Goal: Task Accomplishment & Management: Complete application form

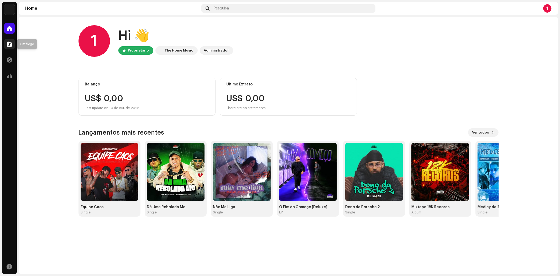
click at [11, 45] on span at bounding box center [9, 44] width 5 height 4
click at [8, 42] on span at bounding box center [9, 44] width 5 height 4
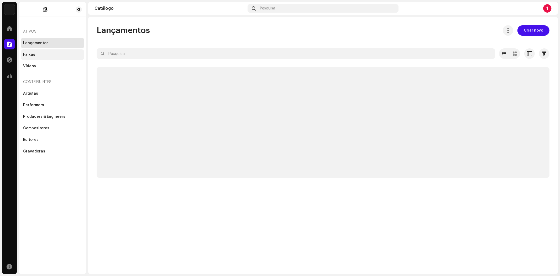
click at [37, 55] on div "Faixas" at bounding box center [52, 55] width 59 height 4
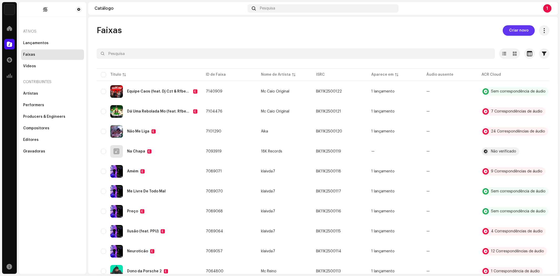
click at [517, 28] on span "Criar novo" at bounding box center [518, 30] width 19 height 11
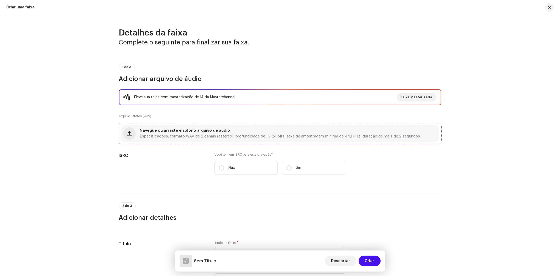
click at [181, 140] on div "Navegue ou arraste e solte o arquivo de áudio Especificações: formato WAV de 2 …" at bounding box center [280, 133] width 318 height 17
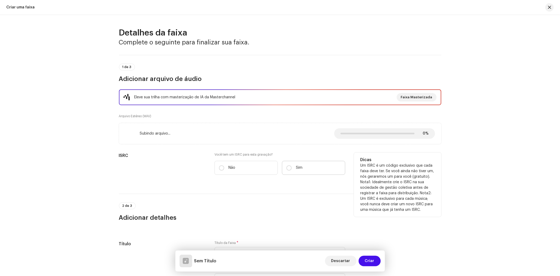
click at [292, 168] on label "Sim" at bounding box center [313, 168] width 63 height 14
click at [292, 168] on input "Sim" at bounding box center [289, 167] width 5 height 5
radio input "true"
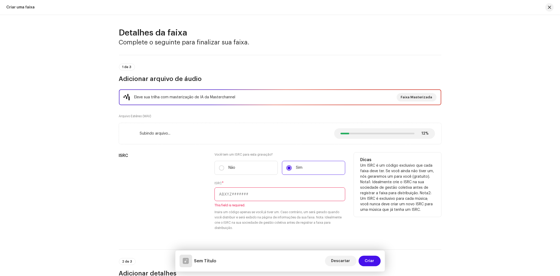
click at [249, 192] on input "text" at bounding box center [280, 194] width 131 height 14
paste input "BK11K2500123"
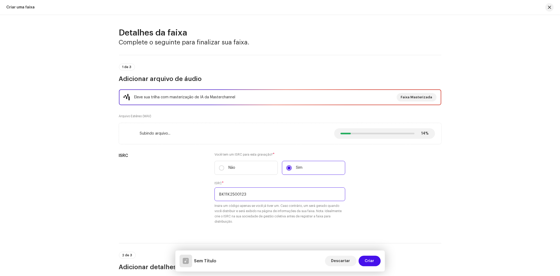
type input "BK11K2500123"
click at [504, 163] on div "Detalhes da faixa Complete o seguinte para finalizar sua faixa. 1 de 3 Adiciona…" at bounding box center [280, 145] width 560 height 261
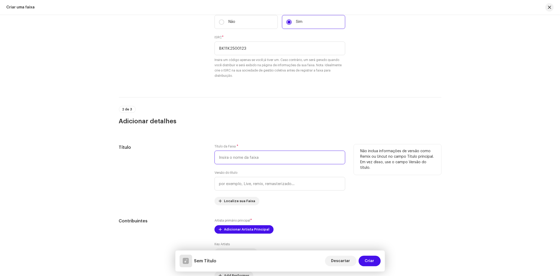
click at [306, 158] on input "text" at bounding box center [280, 158] width 131 height 14
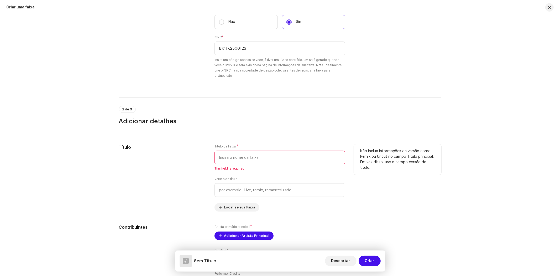
click at [268, 157] on input "text" at bounding box center [280, 158] width 131 height 14
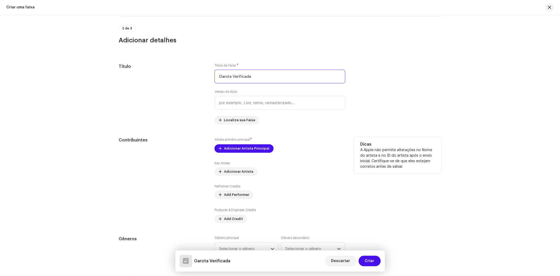
scroll to position [233, 0]
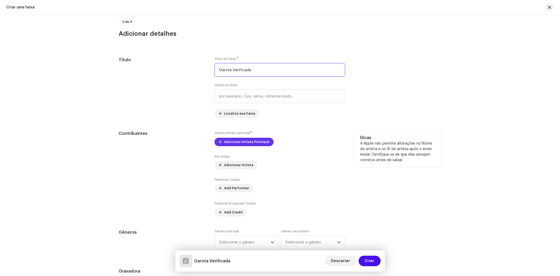
type input "Garota Verificada"
click at [244, 144] on span "Adicionar Artista Principal" at bounding box center [246, 142] width 45 height 11
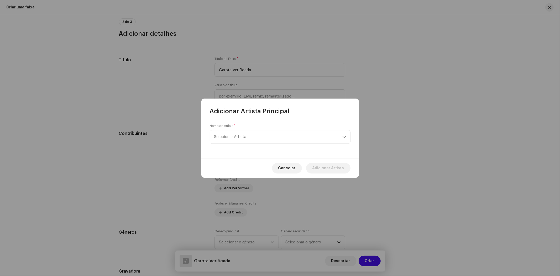
click at [246, 128] on div "Nome do Artista * Selecionar Artista" at bounding box center [280, 134] width 141 height 20
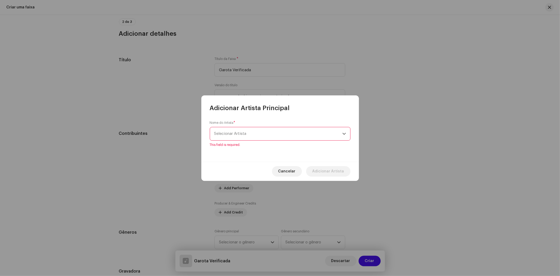
click at [244, 135] on span "Selecionar Artista" at bounding box center [230, 134] width 32 height 4
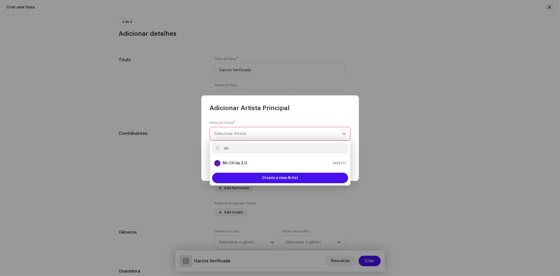
type input "ch"
click at [246, 161] on strong "Mc CH da Z.O" at bounding box center [235, 163] width 25 height 5
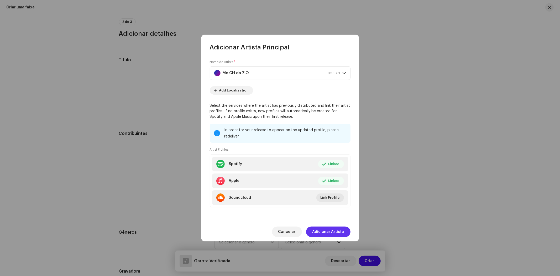
click at [335, 232] on span "Adicionar Artista" at bounding box center [329, 231] width 32 height 11
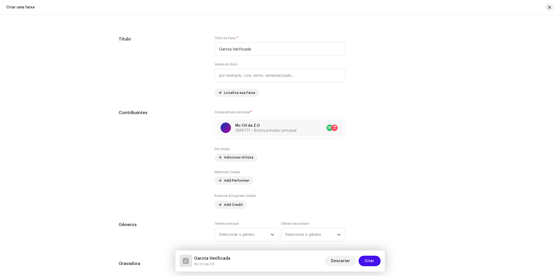
scroll to position [263, 0]
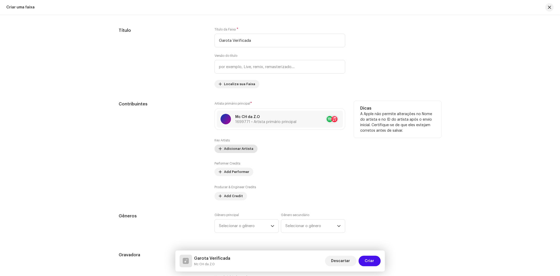
click at [232, 151] on span "Adicionar Artista" at bounding box center [238, 148] width 29 height 11
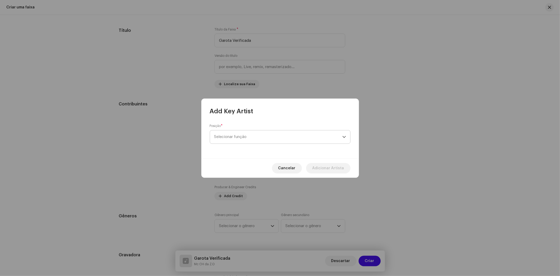
click at [260, 141] on span "Selecionar função" at bounding box center [278, 136] width 128 height 13
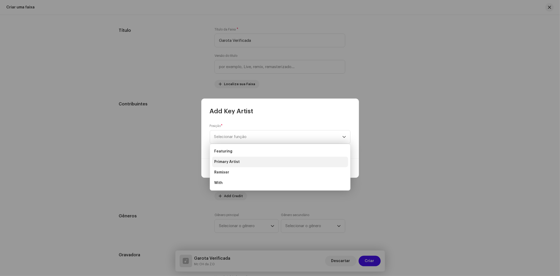
click at [230, 161] on span "Primary Artist" at bounding box center [226, 161] width 25 height 5
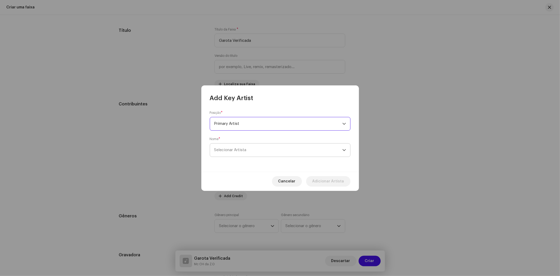
click at [250, 151] on span "Selecionar Artista" at bounding box center [278, 149] width 128 height 13
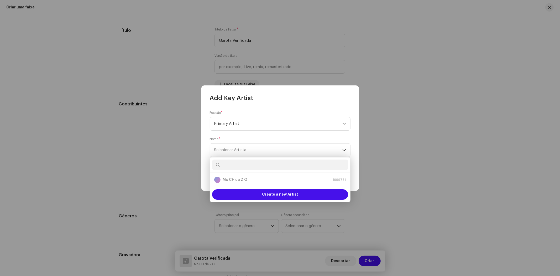
click at [240, 163] on input "text" at bounding box center [280, 164] width 136 height 11
type input "dj czt"
click at [238, 181] on div "Dj Czt 1679746" at bounding box center [280, 180] width 132 height 6
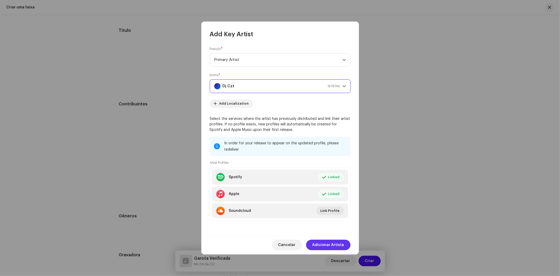
click at [336, 243] on span "Adicionar Artista" at bounding box center [329, 245] width 32 height 11
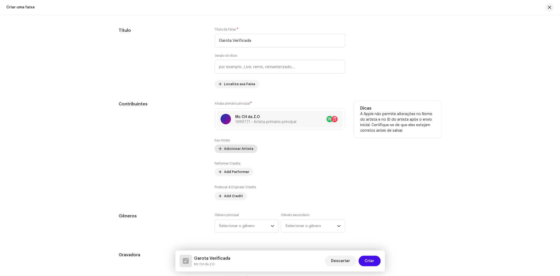
click at [233, 149] on div "Key Artists Adicionar Artista" at bounding box center [280, 145] width 131 height 15
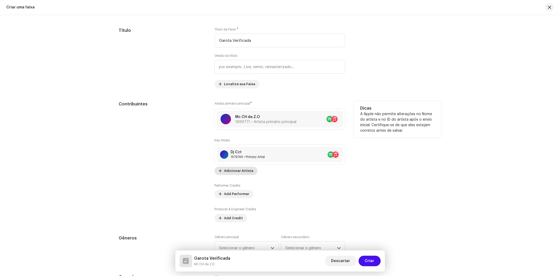
click at [240, 169] on span "Adicionar Artista" at bounding box center [238, 171] width 29 height 11
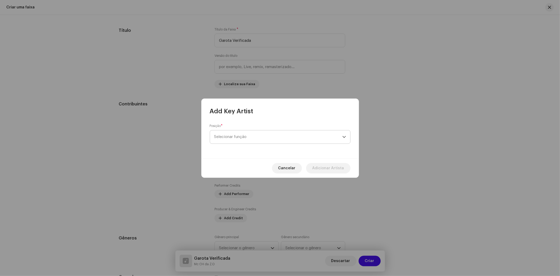
click at [252, 135] on span "Selecionar função" at bounding box center [278, 136] width 128 height 13
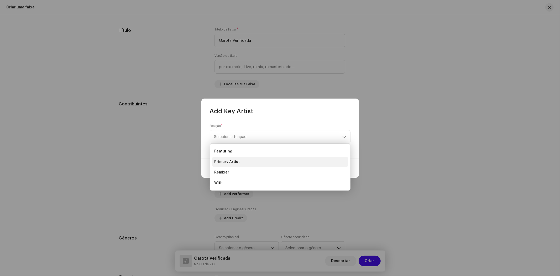
click at [238, 161] on span "Primary Artist" at bounding box center [226, 161] width 25 height 5
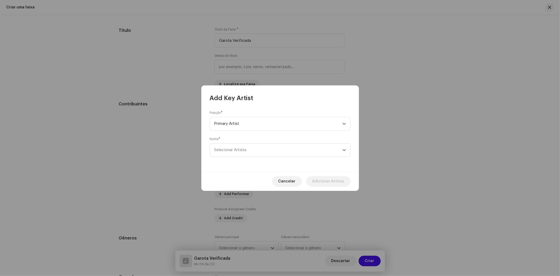
click at [231, 158] on div "Posição * Primary Artist Nome * Selecionar Artista" at bounding box center [281, 136] width 158 height 69
click at [233, 156] on span "Selecionar Artista" at bounding box center [278, 149] width 128 height 13
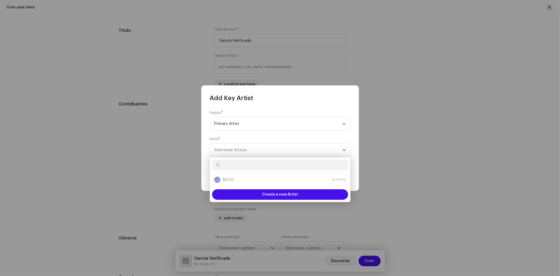
click at [239, 163] on input "text" at bounding box center [280, 164] width 136 height 11
type input "guilher"
click at [236, 179] on strong "Guilhermê" at bounding box center [232, 179] width 19 height 5
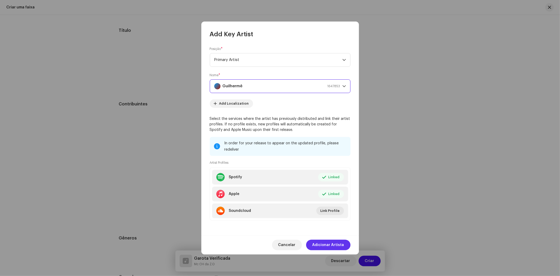
click at [332, 242] on span "Adicionar Artista" at bounding box center [329, 245] width 32 height 11
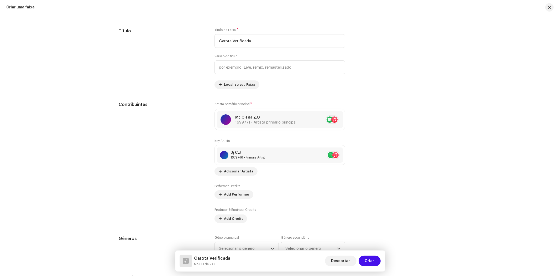
scroll to position [263, 0]
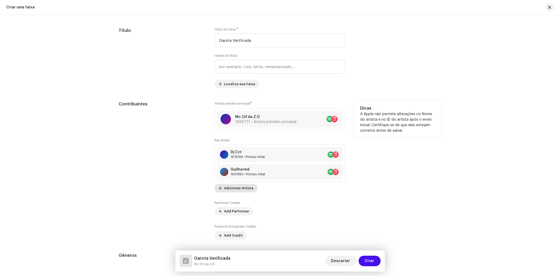
click at [242, 188] on span "Adicionar Artista" at bounding box center [238, 188] width 29 height 11
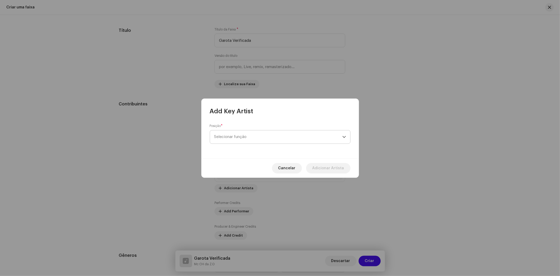
click at [288, 137] on span "Selecionar função" at bounding box center [278, 136] width 128 height 13
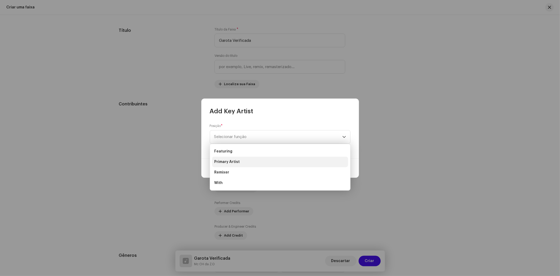
click at [233, 162] on span "Primary Artist" at bounding box center [226, 161] width 25 height 5
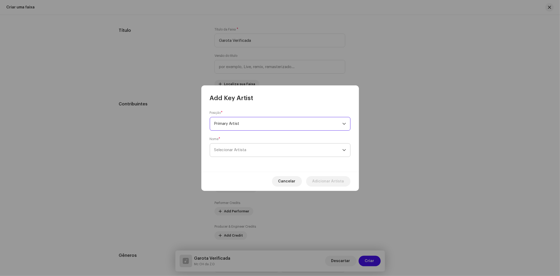
click at [237, 148] on span "Selecionar Artista" at bounding box center [230, 150] width 32 height 4
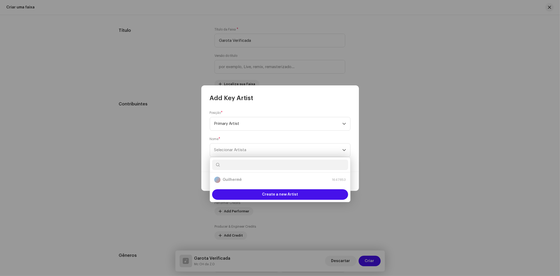
click at [236, 166] on input "text" at bounding box center [280, 164] width 136 height 11
type input "18k"
click at [249, 180] on div "18K Records 1639917" at bounding box center [280, 180] width 132 height 6
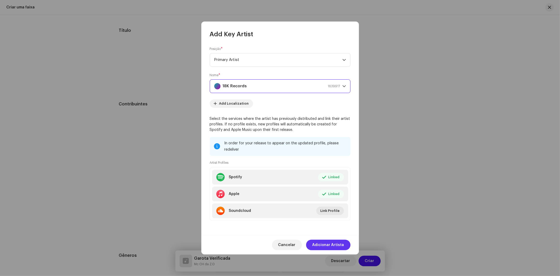
click at [334, 242] on span "Adicionar Artista" at bounding box center [329, 245] width 32 height 11
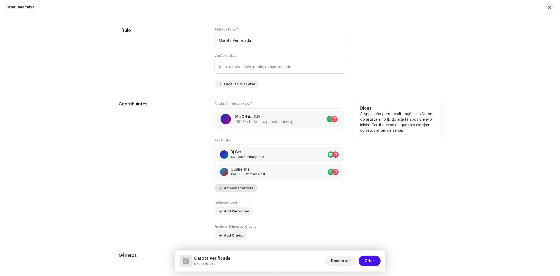
click at [235, 189] on span "Adicionar Artista" at bounding box center [238, 188] width 29 height 11
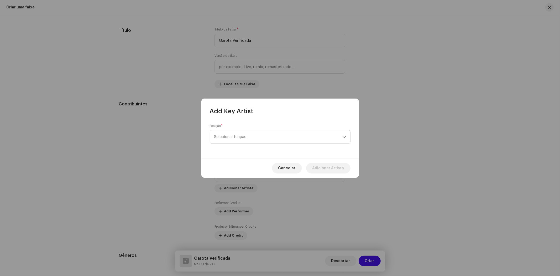
click at [272, 141] on span "Selecionar função" at bounding box center [278, 136] width 128 height 13
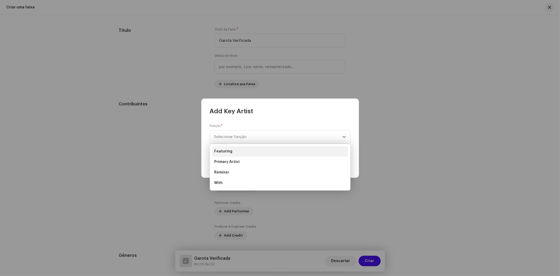
click at [228, 154] on span "Featuring" at bounding box center [223, 151] width 18 height 5
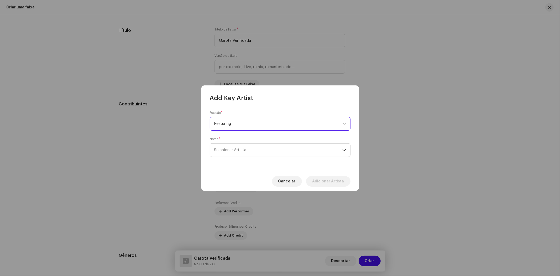
click at [307, 151] on span "Selecionar Artista" at bounding box center [278, 149] width 128 height 13
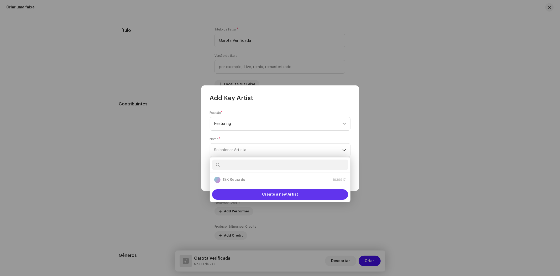
click at [293, 195] on span "Create a new Artist" at bounding box center [280, 194] width 36 height 11
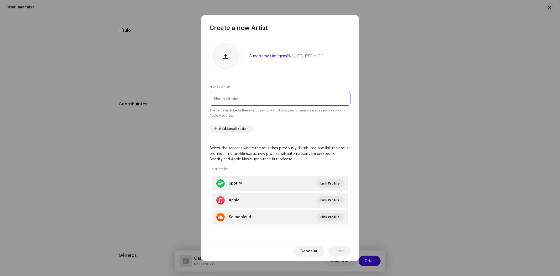
click at [248, 98] on input "text" at bounding box center [280, 99] width 141 height 14
type input "Mc Xexa"
click at [344, 251] on span "Criar" at bounding box center [339, 251] width 9 height 11
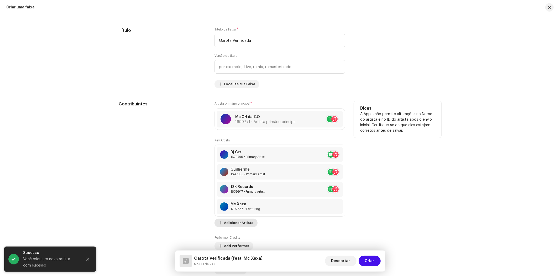
click at [239, 221] on span "Adicionar Artista" at bounding box center [238, 223] width 29 height 11
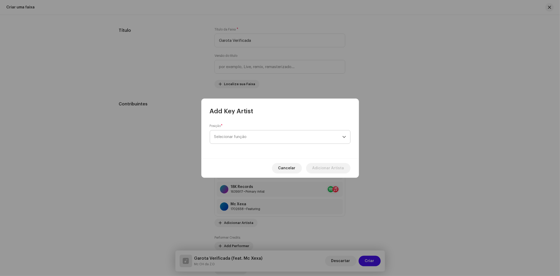
click at [255, 135] on span "Selecionar função" at bounding box center [278, 136] width 128 height 13
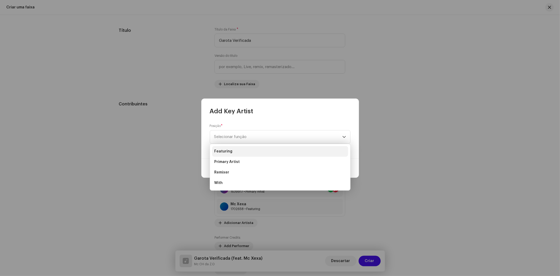
click at [227, 151] on span "Featuring" at bounding box center [223, 151] width 18 height 5
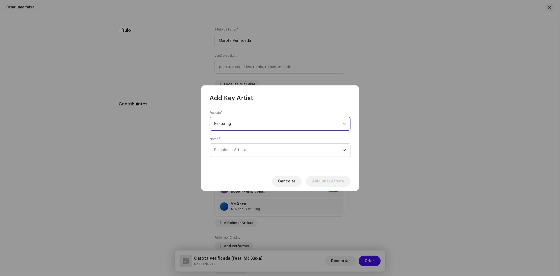
click at [243, 151] on span "Selecionar Artista" at bounding box center [230, 150] width 32 height 4
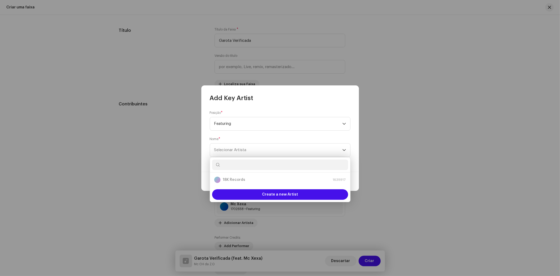
click at [238, 167] on input "text" at bounding box center [280, 164] width 136 height 11
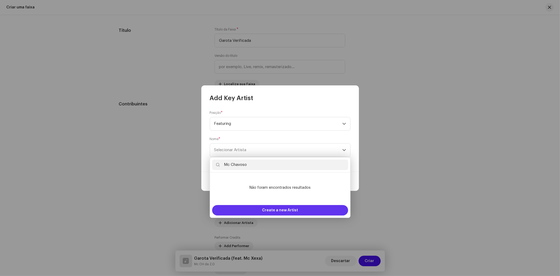
type input "Mc Chavoso"
click at [285, 212] on span "Create a new Artist" at bounding box center [280, 210] width 36 height 11
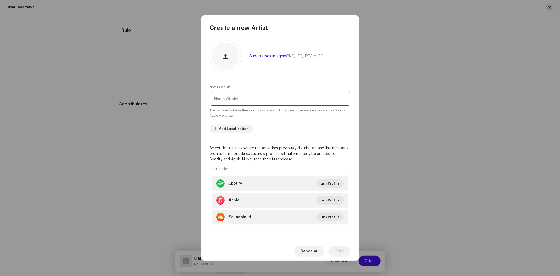
click at [241, 101] on input "text" at bounding box center [280, 99] width 141 height 14
type input "Mc Chavoso"
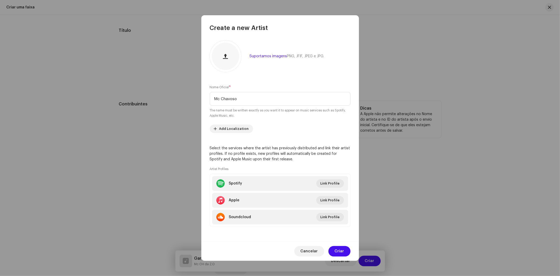
click at [344, 249] on span "Criar" at bounding box center [339, 251] width 9 height 11
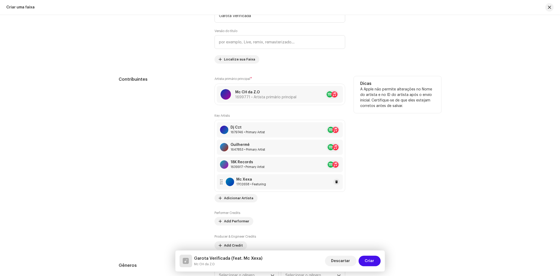
scroll to position [292, 0]
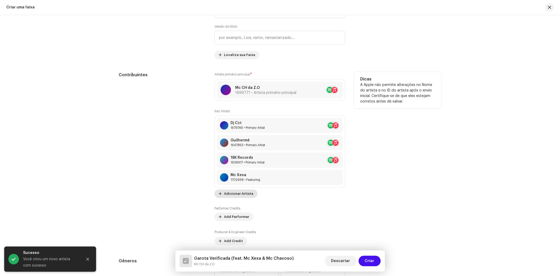
click at [239, 195] on span "Adicionar Artista" at bounding box center [238, 193] width 29 height 11
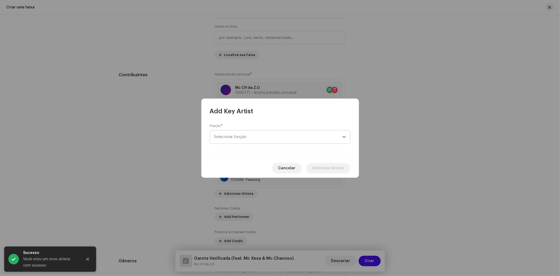
click at [243, 141] on span "Selecionar função" at bounding box center [278, 136] width 128 height 13
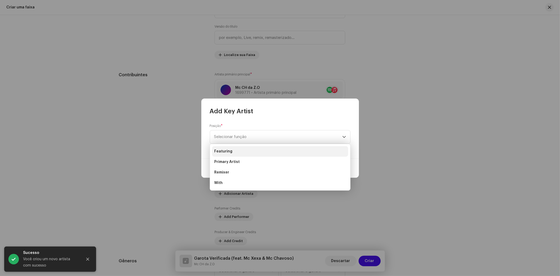
click at [230, 151] on span "Featuring" at bounding box center [223, 151] width 18 height 5
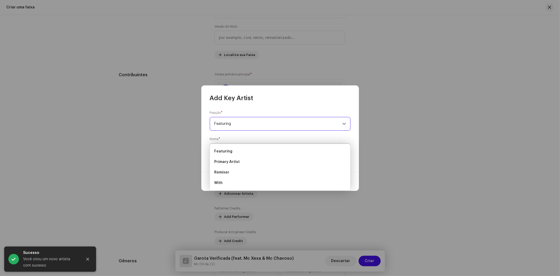
click at [242, 150] on span "Selecionar Artista" at bounding box center [230, 150] width 32 height 4
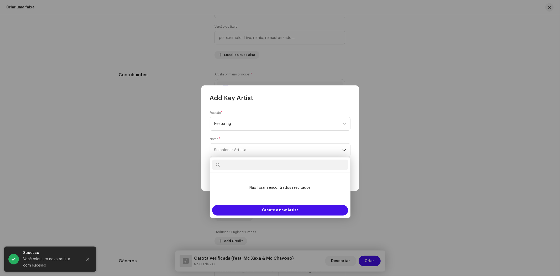
click at [251, 166] on input "text" at bounding box center [280, 164] width 136 height 11
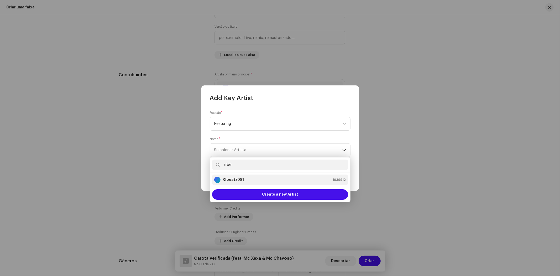
type input "rfbe"
click at [249, 177] on div "Rfbeatz081 1639912" at bounding box center [280, 180] width 132 height 6
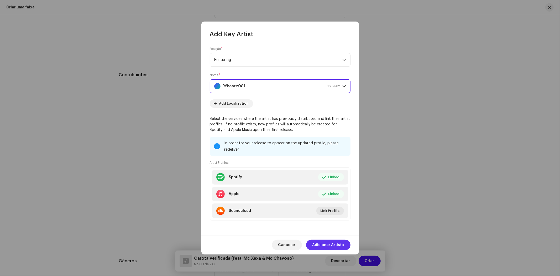
click at [340, 246] on span "Adicionar Artista" at bounding box center [329, 245] width 32 height 11
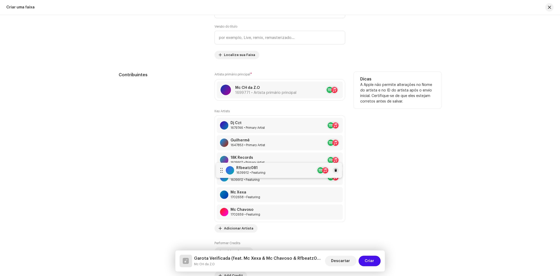
drag, startPoint x: 220, startPoint y: 212, endPoint x: 220, endPoint y: 170, distance: 42.6
click at [439, 218] on div "Dicas A Apple não permite alterações no Nome do artista e no ID do artista após…" at bounding box center [397, 176] width 87 height 208
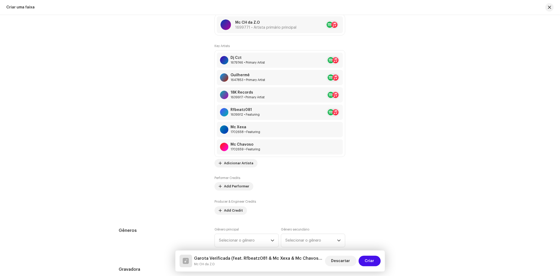
scroll to position [409, 0]
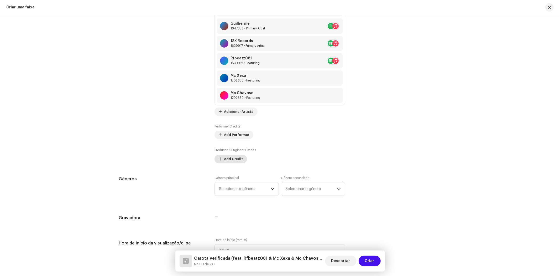
click at [230, 159] on span "Add Credit" at bounding box center [233, 159] width 19 height 11
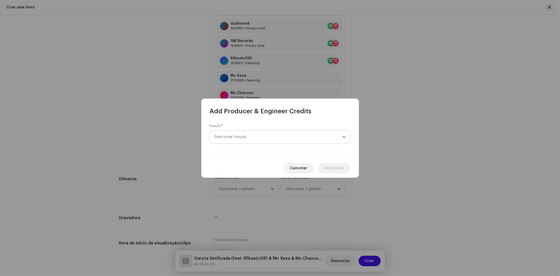
click at [247, 136] on span "Selecionar função" at bounding box center [278, 136] width 128 height 13
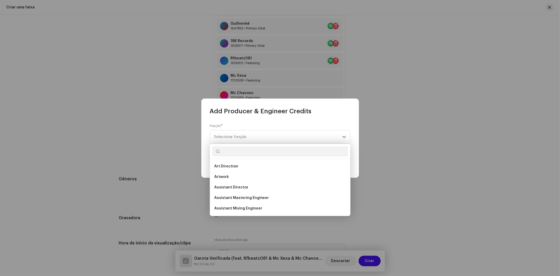
click at [235, 152] on input "text" at bounding box center [280, 151] width 136 height 11
type input "produ"
click at [225, 210] on span "Producer" at bounding box center [222, 208] width 17 height 5
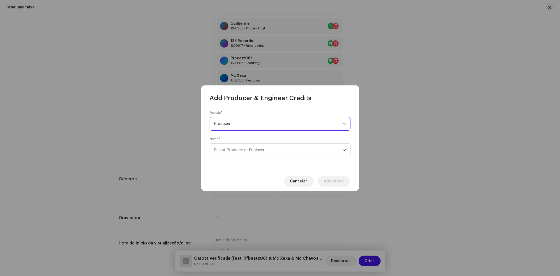
click at [244, 151] on span "Select Producer or Engineer" at bounding box center [239, 150] width 50 height 4
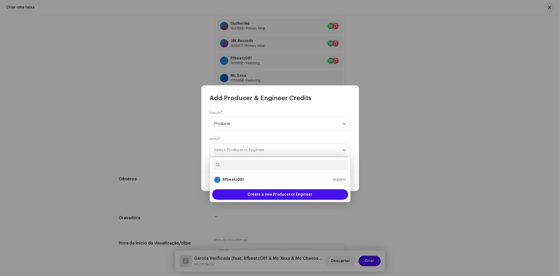
click at [242, 165] on input "text" at bounding box center [280, 164] width 136 height 11
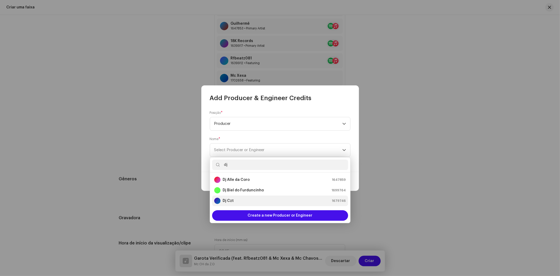
type input "dj"
click at [232, 198] on div "Dj Czt" at bounding box center [223, 201] width 19 height 6
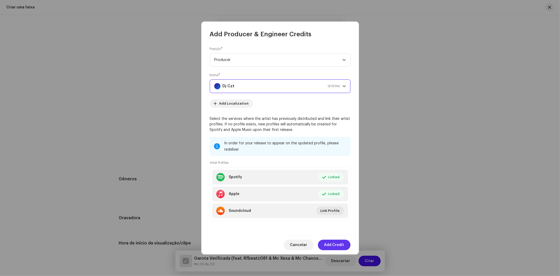
click at [335, 245] on span "Add Credit" at bounding box center [334, 245] width 20 height 11
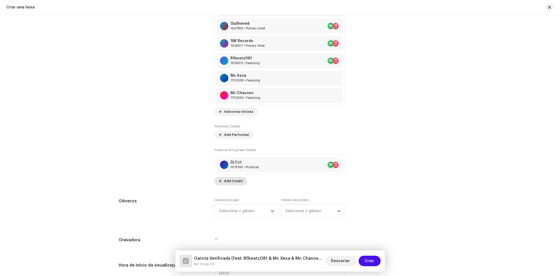
click at [233, 183] on span "Add Credit" at bounding box center [233, 181] width 19 height 11
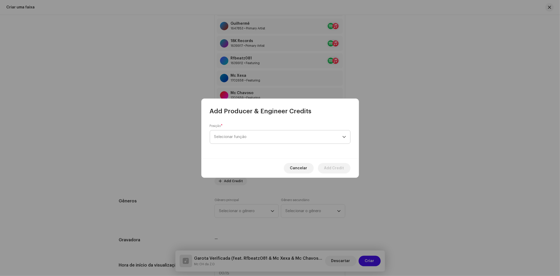
click at [249, 140] on span "Selecionar função" at bounding box center [278, 136] width 128 height 13
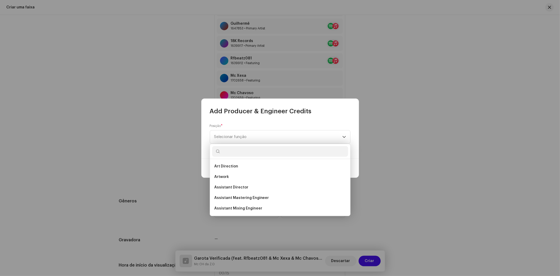
click at [235, 156] on input "text" at bounding box center [280, 151] width 136 height 11
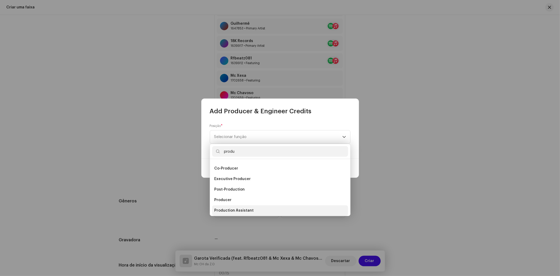
type input "produ"
click at [234, 208] on span "Production Assistant" at bounding box center [233, 210] width 39 height 5
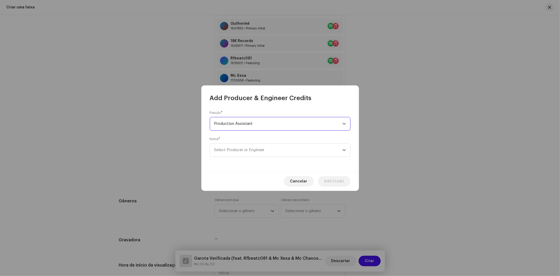
click at [243, 120] on span "Production Assistant" at bounding box center [278, 123] width 128 height 13
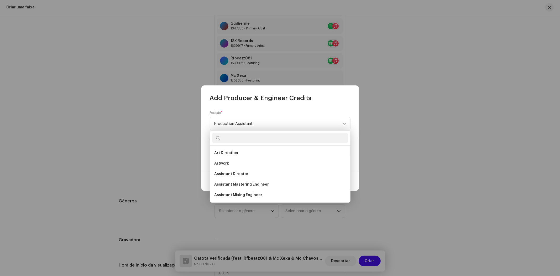
scroll to position [177, 0]
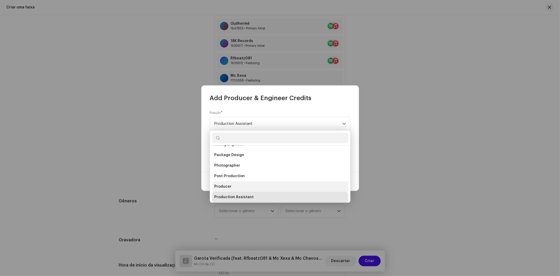
click at [234, 185] on li "Producer" at bounding box center [280, 186] width 136 height 11
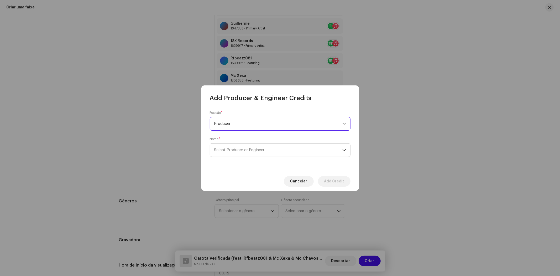
click at [233, 154] on span "Select Producer or Engineer" at bounding box center [278, 149] width 128 height 13
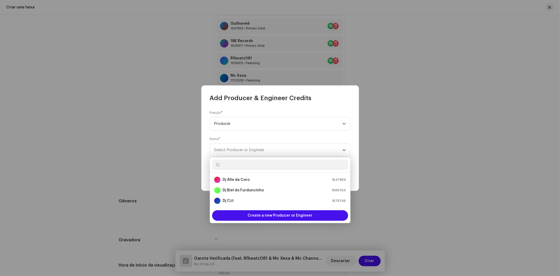
click at [233, 164] on input "text" at bounding box center [280, 164] width 136 height 11
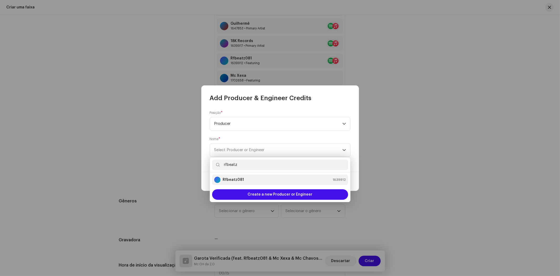
type input "rfbeatz"
click at [240, 181] on strong "Rfbeatz081" at bounding box center [233, 179] width 21 height 5
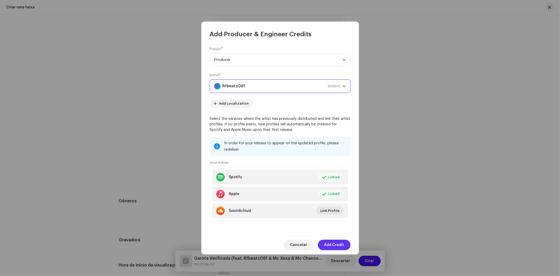
click at [341, 245] on span "Add Credit" at bounding box center [334, 245] width 20 height 11
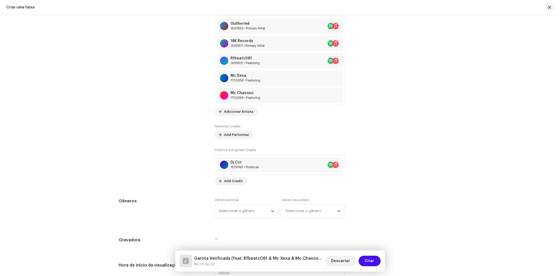
click at [412, 191] on div "Detalhes da faixa Complete o seguinte para finalizar sua faixa. 1 de 3 Adiciona…" at bounding box center [280, 228] width 339 height 1219
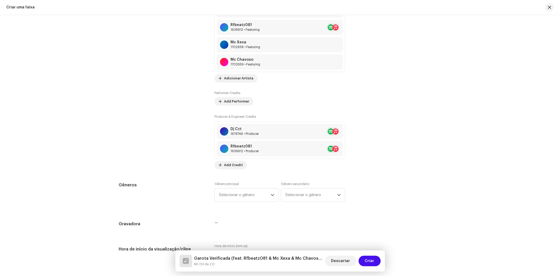
scroll to position [468, 0]
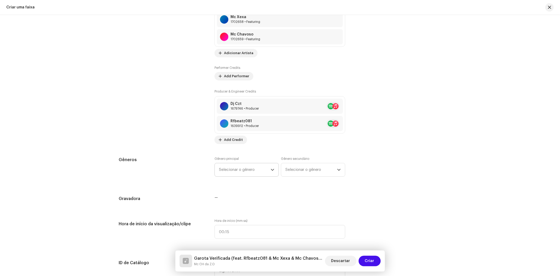
click at [245, 168] on span "Selecionar o gênero" at bounding box center [245, 169] width 52 height 13
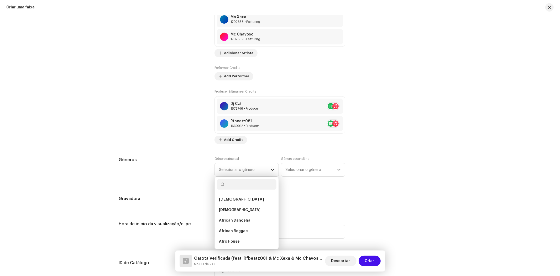
scroll to position [497, 0]
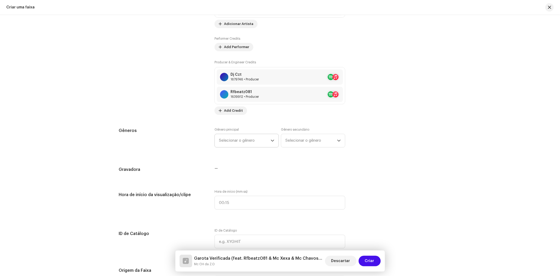
click at [247, 146] on span "Selecionar o gênero" at bounding box center [245, 140] width 52 height 13
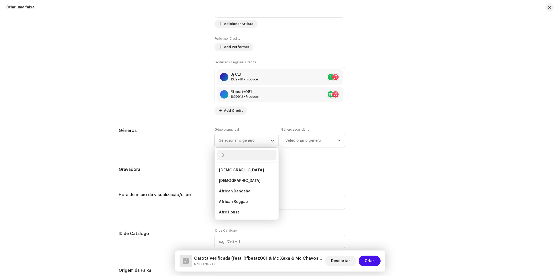
click at [246, 160] on input "text" at bounding box center [247, 155] width 60 height 11
type input "bra"
click at [231, 182] on span "Brazilian" at bounding box center [227, 180] width 16 height 5
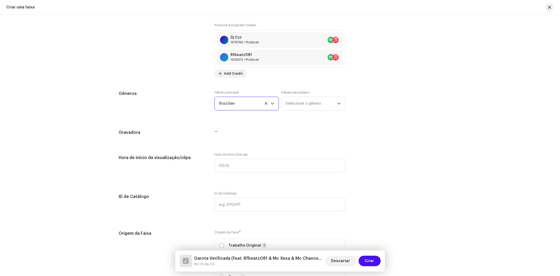
scroll to position [555, 0]
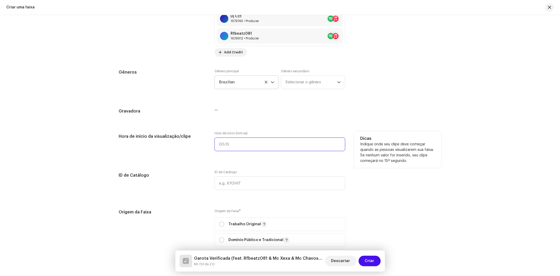
click at [228, 148] on input "text" at bounding box center [280, 144] width 131 height 14
click at [219, 144] on input ":" at bounding box center [280, 144] width 131 height 14
drag, startPoint x: 231, startPoint y: 146, endPoint x: 197, endPoint y: 144, distance: 34.7
click at [197, 144] on div "Hora de início da visualização/clipe Hora de início (mm:ss) 0:02 Dicas Indique …" at bounding box center [280, 144] width 323 height 26
type input "00:28"
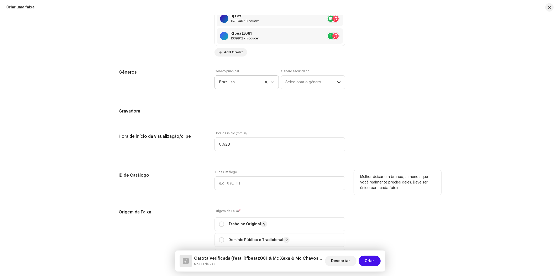
click at [427, 192] on div "Melhor deixar em branco, a menos que você realmente precise deles. Deve ser úni…" at bounding box center [397, 182] width 87 height 25
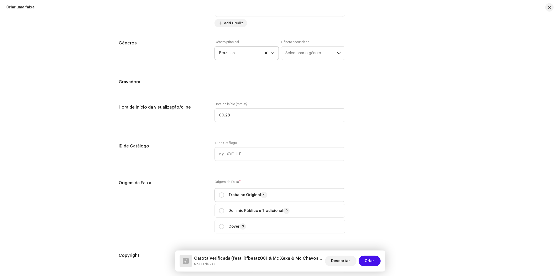
click at [221, 198] on div "Trabalho Original" at bounding box center [243, 195] width 48 height 6
radio input "true"
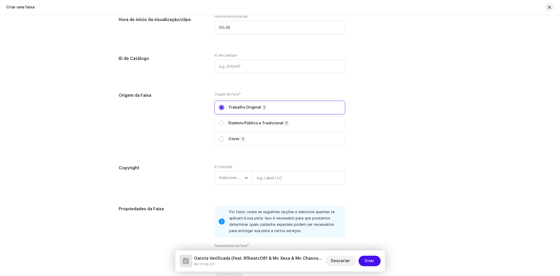
scroll to position [701, 0]
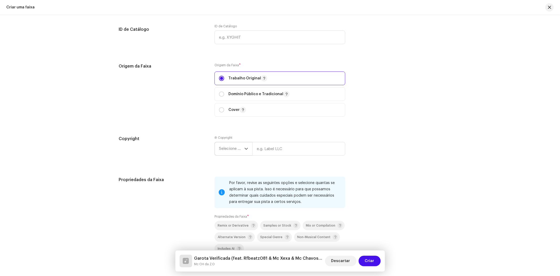
click at [215, 147] on p-select "Selecione o ano" at bounding box center [234, 149] width 38 height 14
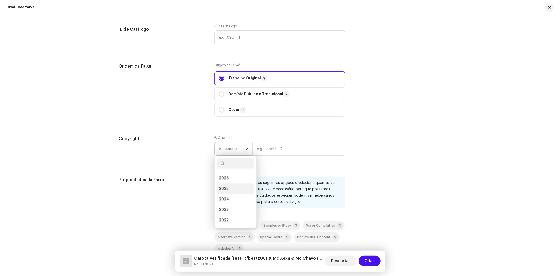
click at [227, 189] on span "2025" at bounding box center [223, 188] width 9 height 5
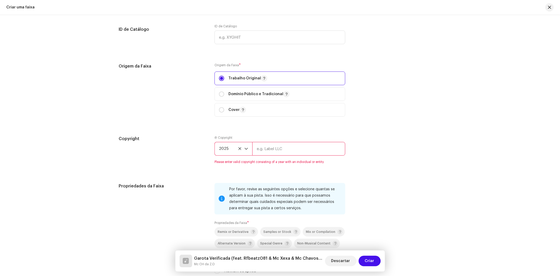
click at [254, 147] on input "text" at bounding box center [298, 149] width 93 height 14
type input "18K Records"
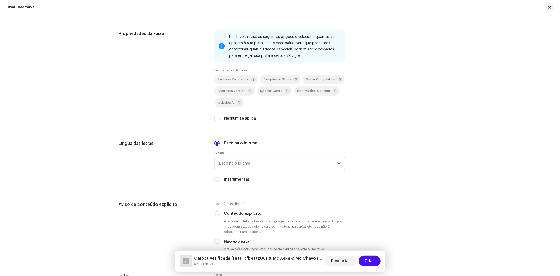
scroll to position [818, 0]
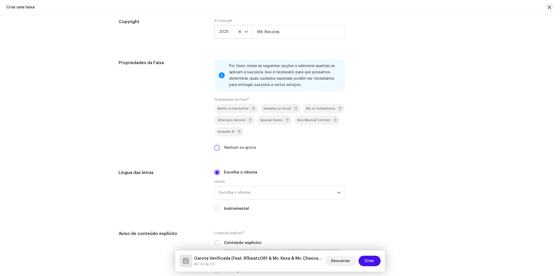
click at [216, 149] on input "Nenhum se aplica" at bounding box center [217, 147] width 5 height 5
checkbox input "true"
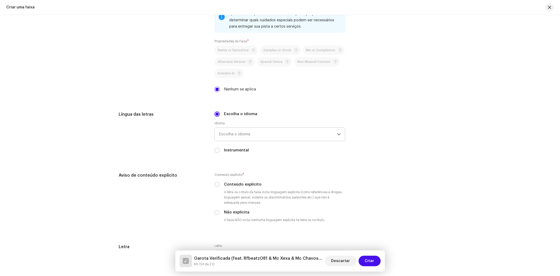
click at [275, 141] on span "Escolha o idioma" at bounding box center [278, 134] width 118 height 13
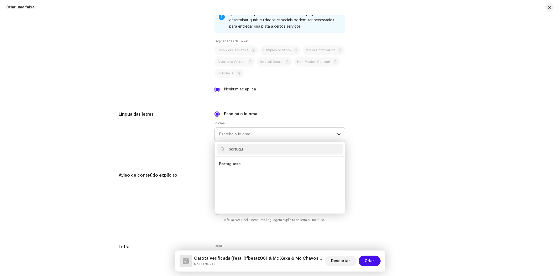
scroll to position [0, 0]
type input "portugu"
click at [259, 161] on ul "Portuguese" at bounding box center [280, 185] width 130 height 57
click at [247, 168] on li "Portuguese" at bounding box center [280, 164] width 126 height 11
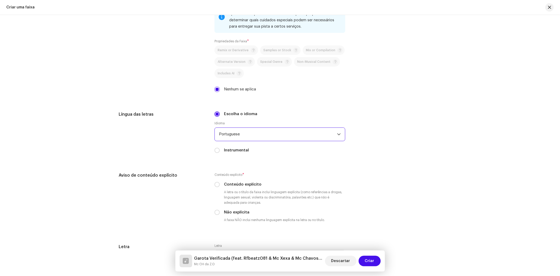
click at [451, 168] on div "Detalhes da faixa Complete o seguinte para finalizar sua faixa. 1 de 3 Adiciona…" at bounding box center [280, 145] width 560 height 261
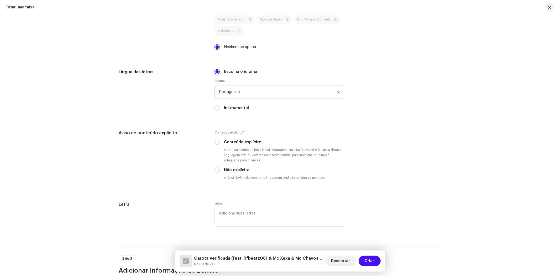
scroll to position [964, 0]
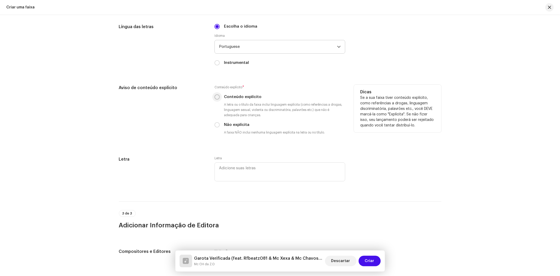
click at [218, 99] on input "Conteúdo explícito" at bounding box center [217, 96] width 5 height 5
radio input "true"
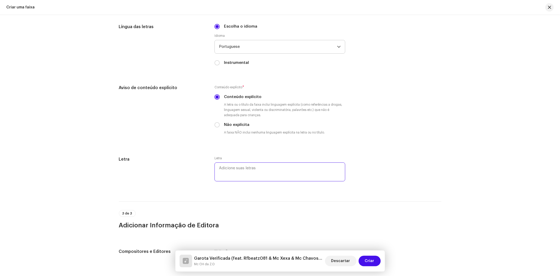
click at [266, 172] on textarea at bounding box center [280, 171] width 131 height 19
paste textarea "Eu sei que tu ama a vida errada Vai pro baile com as amigas mas [PERSON_NAME] f…"
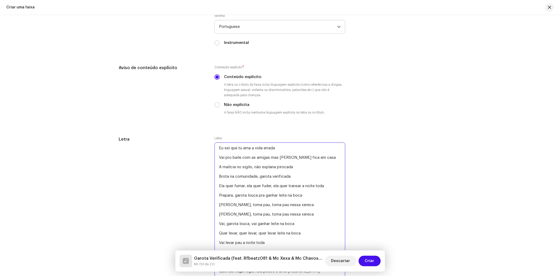
scroll to position [1155, 0]
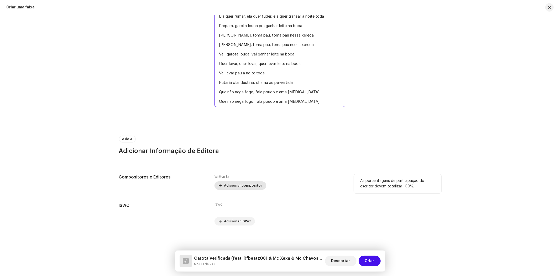
type textarea "Eu sei que tu ama a vida errada Vai pro baile com as amigas mas [PERSON_NAME] f…"
click at [240, 183] on span "Adicionar compositor" at bounding box center [243, 185] width 38 height 11
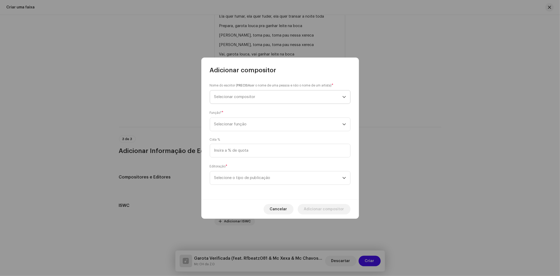
click at [236, 101] on span "Selecionar compositor" at bounding box center [278, 96] width 128 height 13
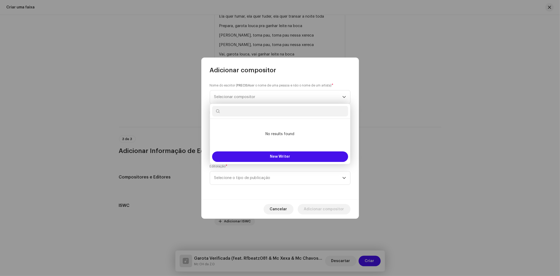
click at [250, 116] on input "text" at bounding box center [280, 111] width 136 height 11
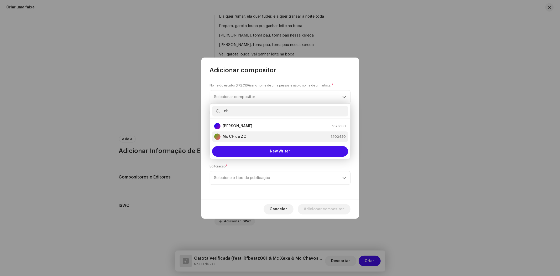
type input "ch"
click at [250, 135] on div "Mc CH da ZO 1402430" at bounding box center [280, 136] width 132 height 6
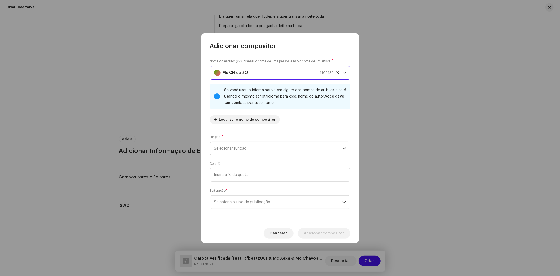
click at [249, 150] on span "Selecionar função" at bounding box center [278, 148] width 128 height 13
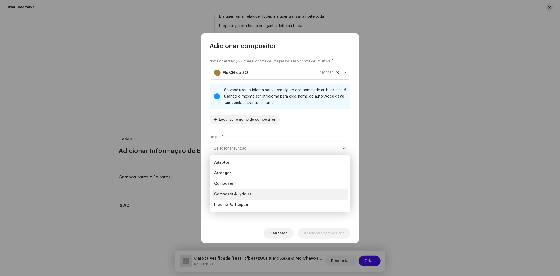
click at [243, 194] on span "Composer & Lyricist" at bounding box center [232, 194] width 37 height 5
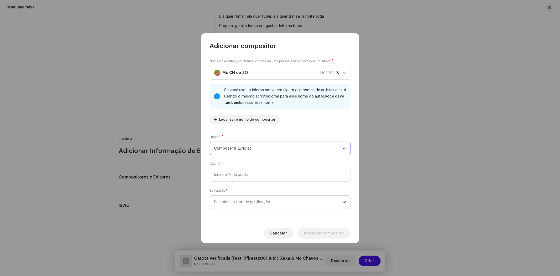
click at [248, 203] on span "Selecione o tipo de publicação" at bounding box center [278, 201] width 128 height 13
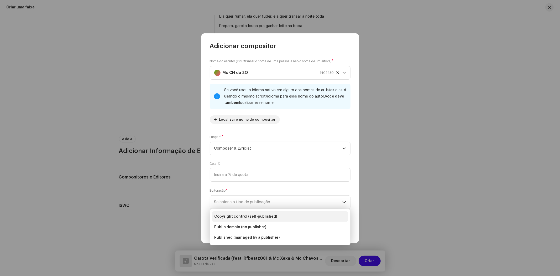
click at [265, 219] on li "Copyright control (self-published)" at bounding box center [280, 216] width 136 height 11
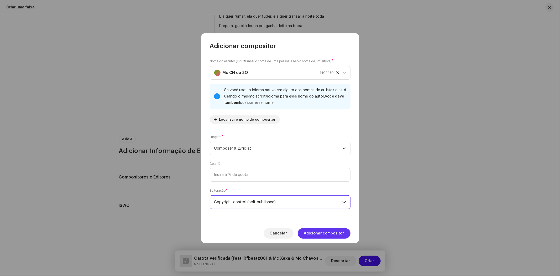
click at [329, 236] on span "Adicionar compositor" at bounding box center [324, 233] width 40 height 11
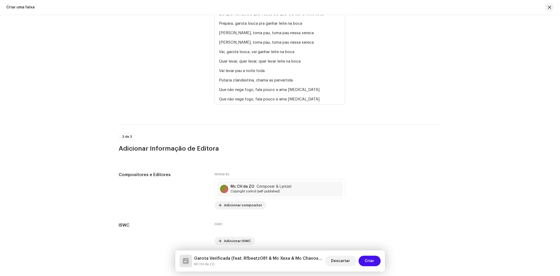
click at [248, 209] on span "Adicionar compositor" at bounding box center [243, 205] width 38 height 11
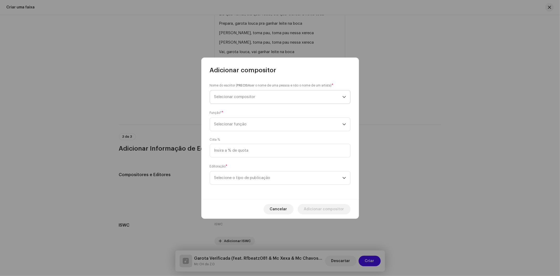
click at [253, 96] on span "Selecionar compositor" at bounding box center [234, 97] width 41 height 4
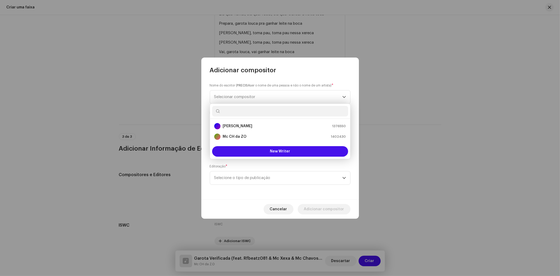
click at [246, 112] on input "text" at bounding box center [280, 111] width 136 height 11
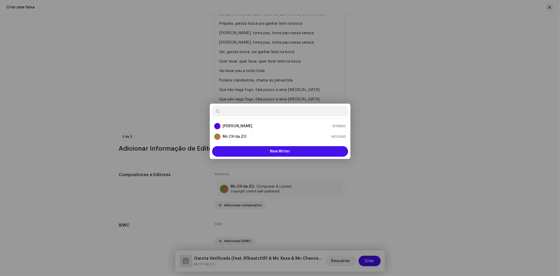
click at [432, 117] on div "Adicionar compositor Nome do escritor ( PRECISA ser o nome de uma pessoa e não …" at bounding box center [280, 138] width 560 height 276
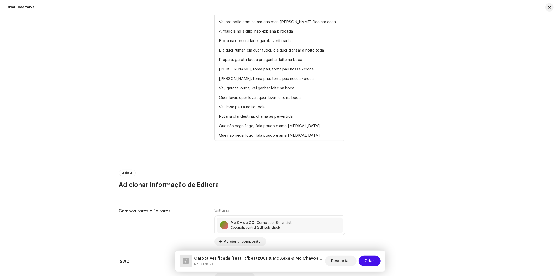
scroll to position [1178, 0]
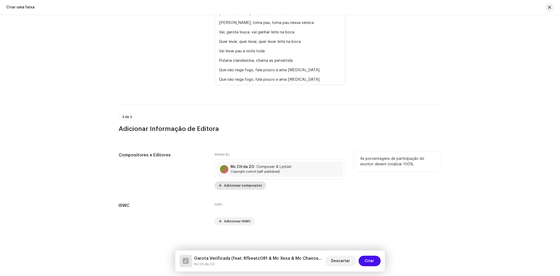
click at [235, 186] on span "Adicionar compositor" at bounding box center [243, 185] width 38 height 11
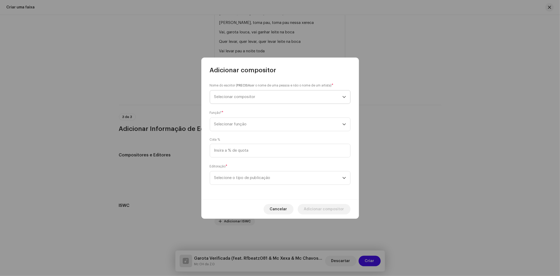
click at [246, 96] on span "Selecionar compositor" at bounding box center [234, 97] width 41 height 4
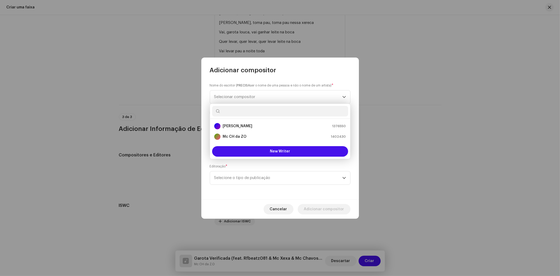
click at [239, 113] on input "text" at bounding box center [280, 111] width 136 height 11
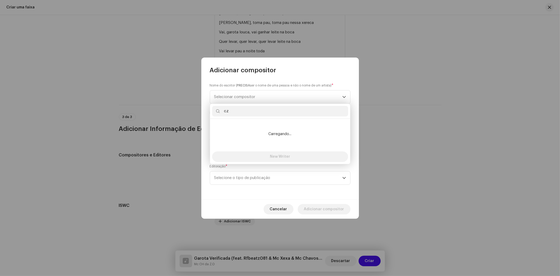
type input "czt"
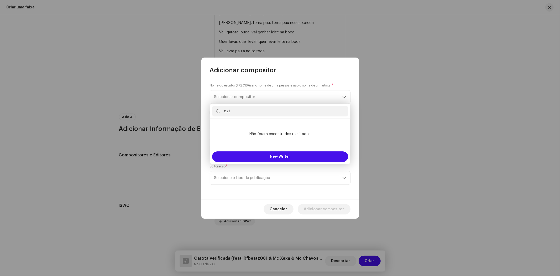
drag, startPoint x: 200, startPoint y: 110, endPoint x: 193, endPoint y: 110, distance: 7.4
click at [193, 110] on body "18K RECORDS Home Catálogo Transações Análise Recursos Ativos Lançamentos Faixas…" at bounding box center [280, 138] width 560 height 276
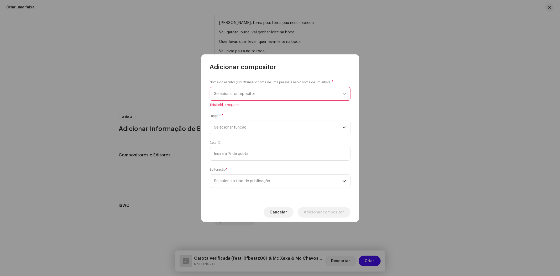
click at [236, 99] on span "Selecionar compositor" at bounding box center [278, 93] width 128 height 13
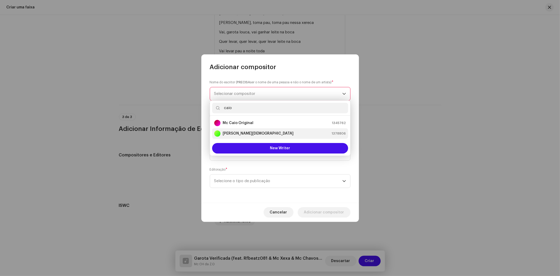
type input "caio"
click at [247, 136] on strong "[PERSON_NAME][DEMOGRAPHIC_DATA]" at bounding box center [258, 133] width 71 height 5
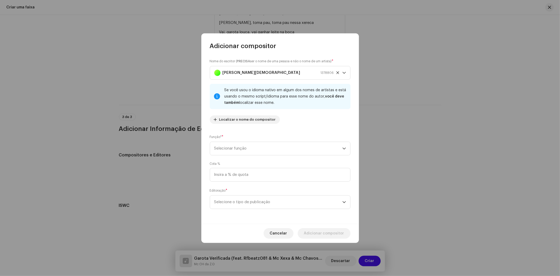
click at [250, 156] on div "Nome do escritor ( PRECISA ser o nome de uma pessoa e não o nome de um artista)…" at bounding box center [281, 136] width 158 height 173
click at [251, 151] on span "Selecionar função" at bounding box center [278, 148] width 128 height 13
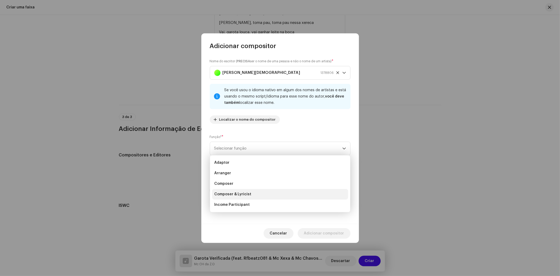
click at [251, 195] on li "Composer & Lyricist" at bounding box center [280, 194] width 136 height 11
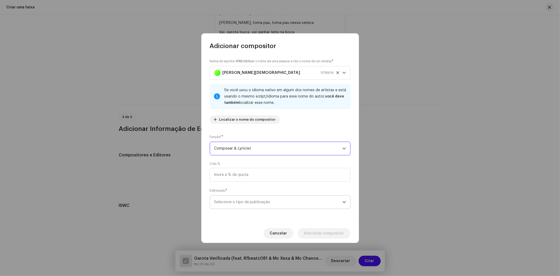
click at [292, 205] on span "Selecione o tipo de publicação" at bounding box center [278, 201] width 128 height 13
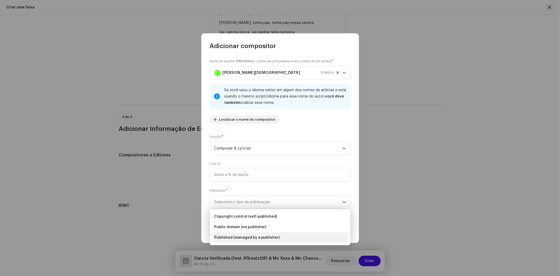
click at [265, 235] on span "Published (managed by a publisher)" at bounding box center [247, 237] width 66 height 5
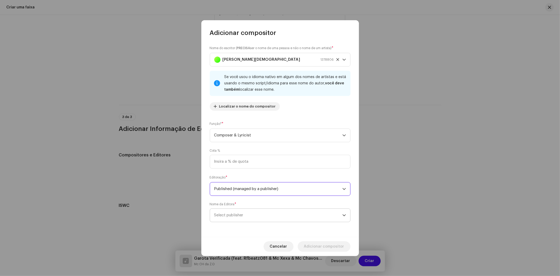
click at [262, 212] on span "Select publisher" at bounding box center [278, 215] width 128 height 13
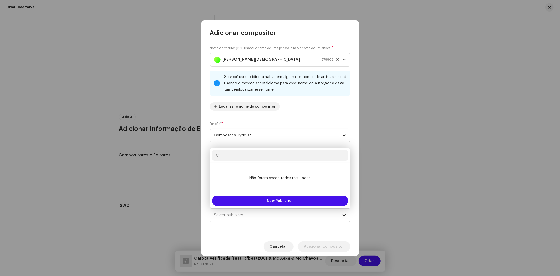
click at [277, 157] on input "text" at bounding box center [280, 155] width 136 height 11
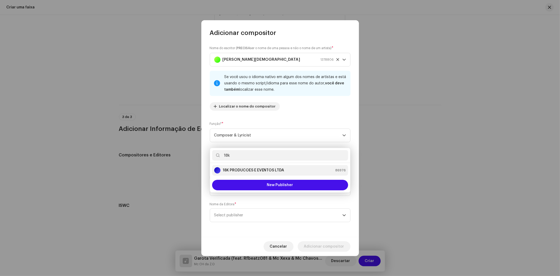
type input "18k"
click at [275, 170] on strong "18K PRODUCOES E EVENTOS LTDA" at bounding box center [254, 170] width 62 height 5
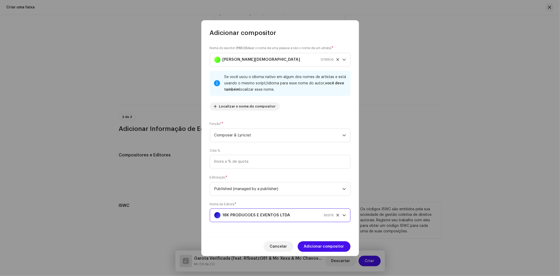
click at [335, 247] on span "Adicionar compositor" at bounding box center [324, 246] width 40 height 11
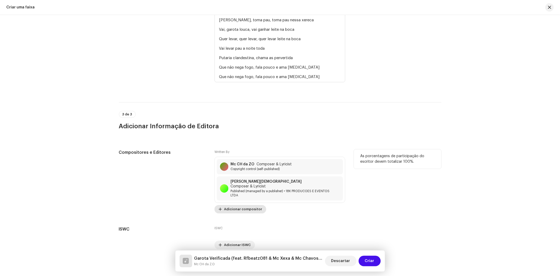
click at [241, 208] on span "Adicionar compositor" at bounding box center [243, 209] width 38 height 11
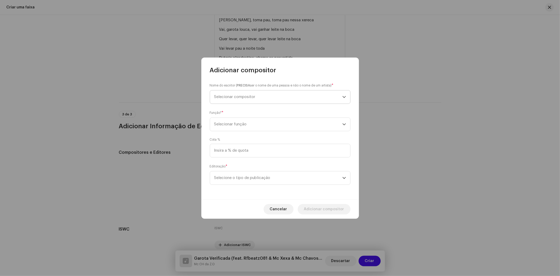
click at [249, 99] on span "Selecionar compositor" at bounding box center [278, 96] width 128 height 13
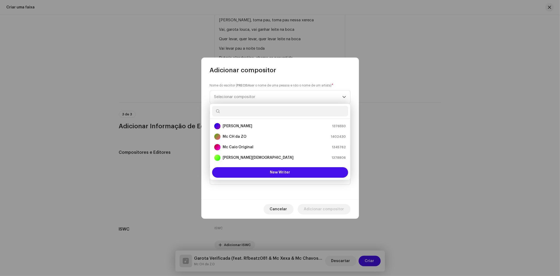
click at [244, 111] on input "text" at bounding box center [280, 111] width 136 height 11
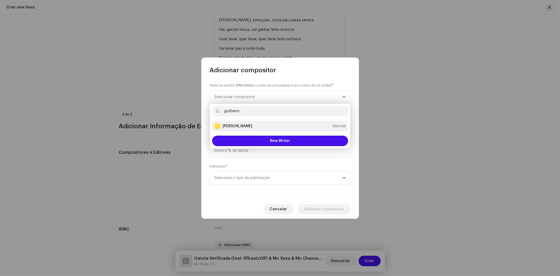
type input "guilherm"
drag, startPoint x: 258, startPoint y: 125, endPoint x: 252, endPoint y: 141, distance: 17.0
click at [252, 125] on strong "[PERSON_NAME]" at bounding box center [238, 125] width 30 height 5
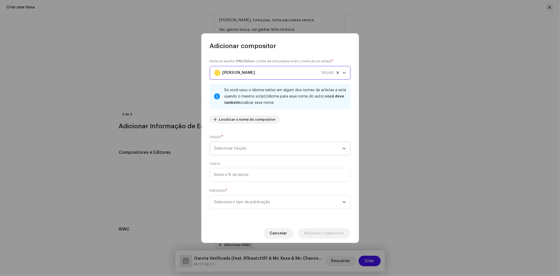
click at [254, 146] on span "Selecionar função" at bounding box center [278, 148] width 128 height 13
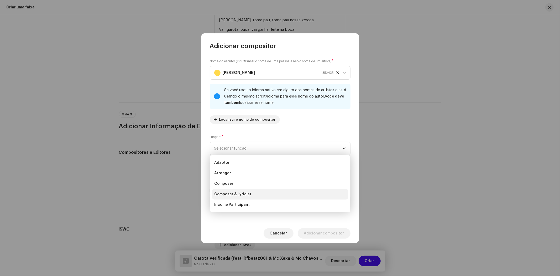
click at [241, 194] on span "Composer & Lyricist" at bounding box center [232, 194] width 37 height 5
click at [243, 208] on span "Selecione o tipo de publicação" at bounding box center [278, 201] width 128 height 13
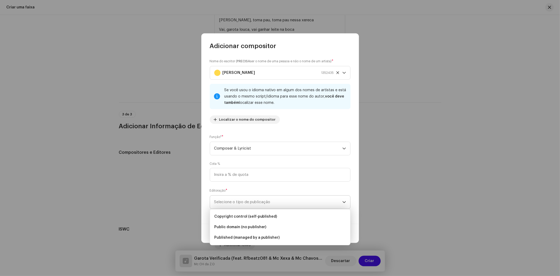
click at [247, 203] on span "Selecione o tipo de publicação" at bounding box center [278, 201] width 128 height 13
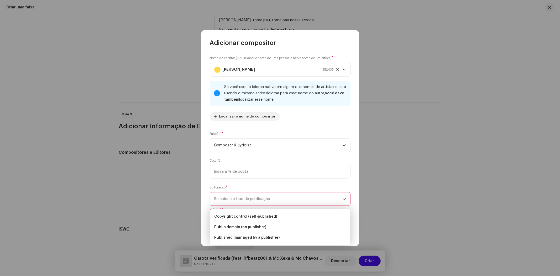
click at [247, 203] on span "Selecione o tipo de publicação" at bounding box center [278, 198] width 128 height 13
click at [255, 236] on span "Published (managed by a publisher)" at bounding box center [247, 234] width 66 height 5
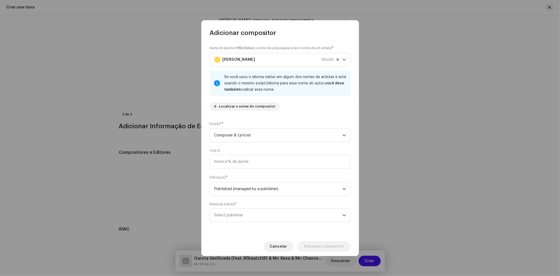
click at [247, 229] on div "Nome do escritor ( PRECISA ser o nome de uma pessoa e não o nome de um artista)…" at bounding box center [281, 137] width 158 height 200
click at [250, 218] on span "Select publisher" at bounding box center [278, 215] width 128 height 13
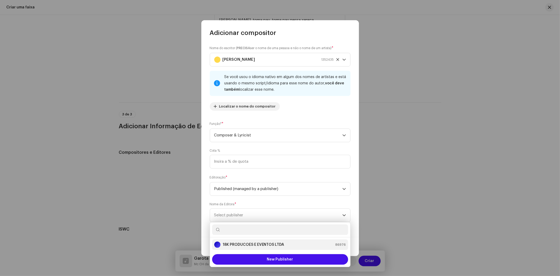
click at [254, 242] on strong "18K PRODUCOES E EVENTOS LTDA" at bounding box center [254, 244] width 62 height 5
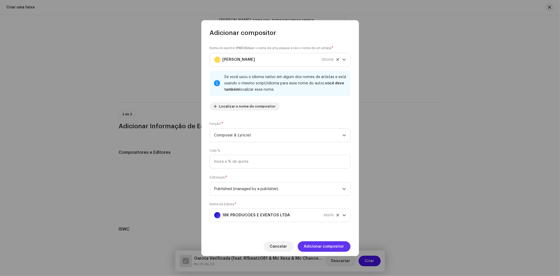
click at [322, 245] on span "Adicionar compositor" at bounding box center [324, 246] width 40 height 11
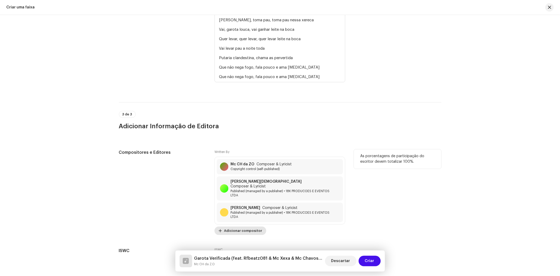
click at [241, 226] on span "Adicionar compositor" at bounding box center [243, 230] width 38 height 11
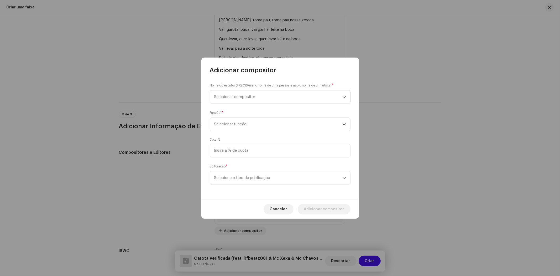
click at [260, 96] on span "Selecionar compositor" at bounding box center [278, 96] width 128 height 13
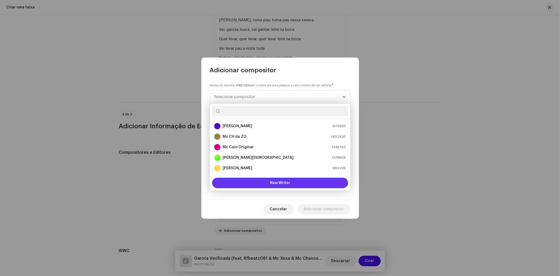
click at [238, 181] on button "New Writer" at bounding box center [280, 183] width 136 height 11
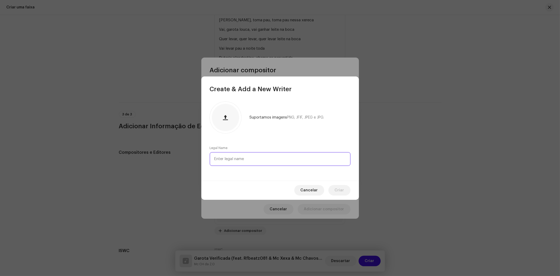
click at [238, 157] on input "text" at bounding box center [280, 159] width 141 height 14
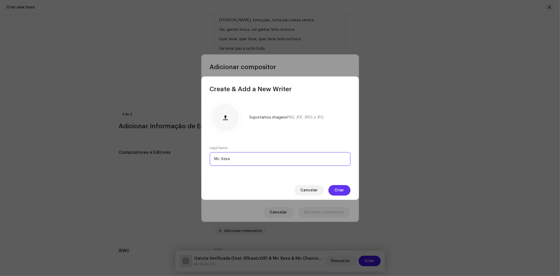
type input "Mc Xexa"
click at [350, 189] on button "Criar" at bounding box center [340, 190] width 22 height 11
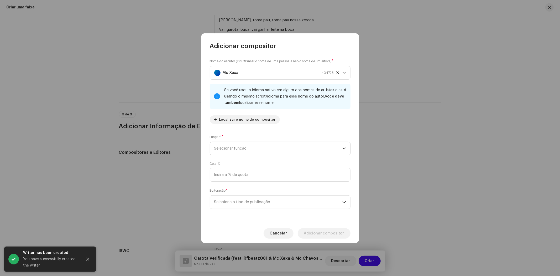
click at [241, 148] on span "Selecionar função" at bounding box center [278, 148] width 128 height 13
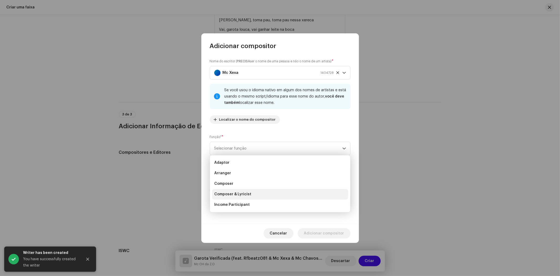
click at [235, 194] on span "Composer & Lyricist" at bounding box center [232, 194] width 37 height 5
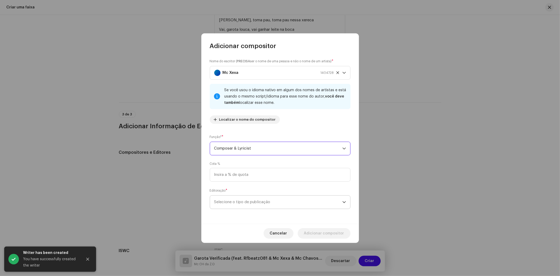
click at [249, 205] on span "Selecione o tipo de publicação" at bounding box center [278, 201] width 128 height 13
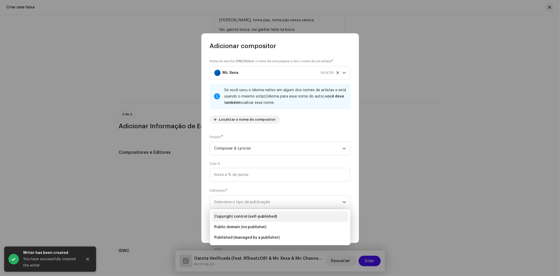
click at [272, 218] on span "Copyright control (self-published)" at bounding box center [245, 216] width 63 height 5
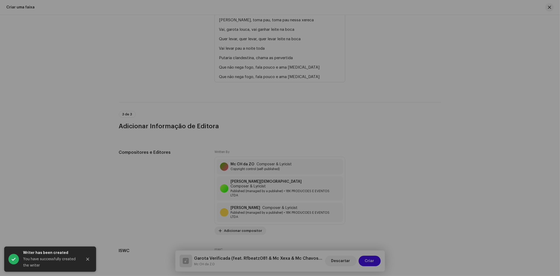
drag, startPoint x: 334, startPoint y: 243, endPoint x: 338, endPoint y: 232, distance: 11.4
click at [335, 243] on div "Adicionar compositor Nome do escritor ( PRECISA ser o nome de uma pessoa e não …" at bounding box center [280, 138] width 560 height 276
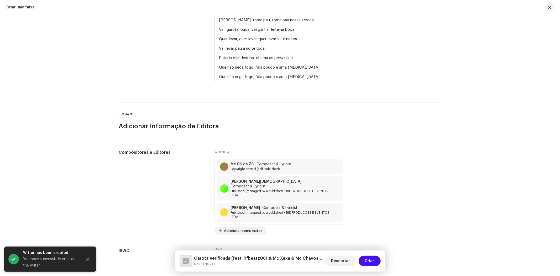
click at [338, 232] on div "Adicionar compositor" at bounding box center [280, 230] width 131 height 8
click at [232, 229] on span "Adicionar compositor" at bounding box center [243, 230] width 38 height 11
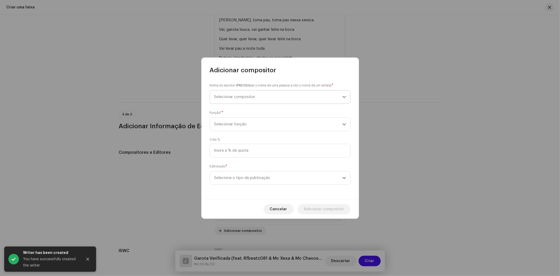
click at [265, 93] on span "Selecionar compositor" at bounding box center [278, 96] width 128 height 13
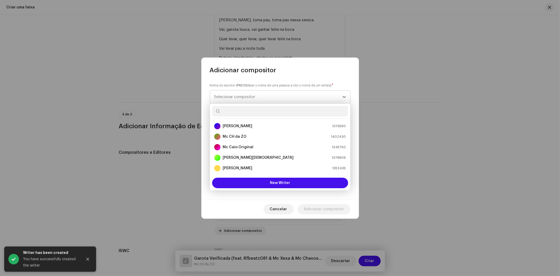
click at [246, 112] on input "text" at bounding box center [280, 111] width 136 height 11
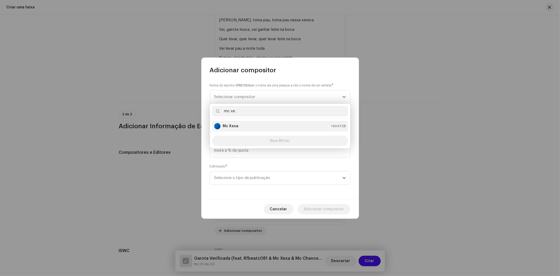
type input "mc xe"
click at [250, 125] on div "Mc Xexa 1404728" at bounding box center [280, 126] width 132 height 6
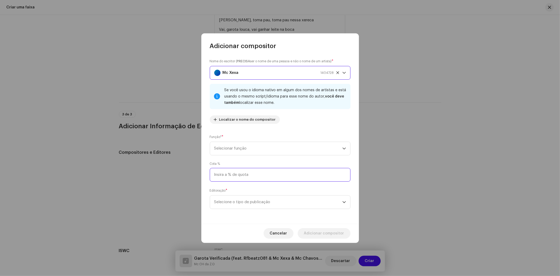
click at [254, 169] on input at bounding box center [280, 175] width 141 height 14
click at [257, 149] on span "Selecionar função" at bounding box center [278, 148] width 128 height 13
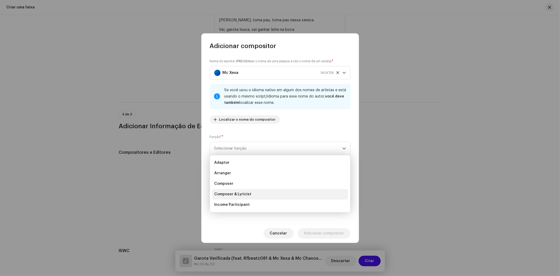
click at [246, 193] on span "Composer & Lyricist" at bounding box center [232, 194] width 37 height 5
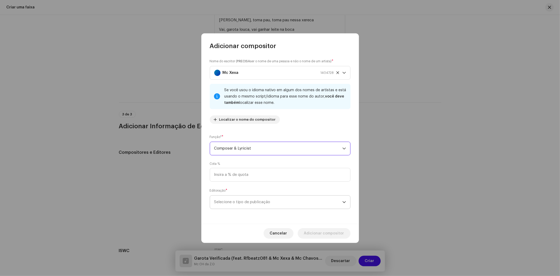
click at [264, 202] on span "Selecione o tipo de publicação" at bounding box center [278, 201] width 128 height 13
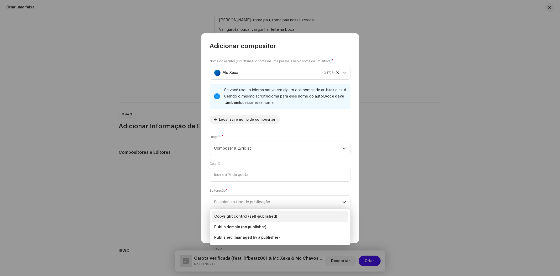
click at [250, 217] on span "Copyright control (self-published)" at bounding box center [245, 216] width 63 height 5
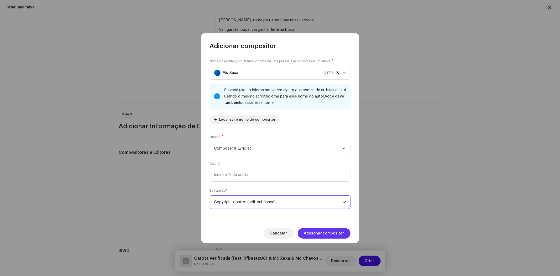
click at [332, 235] on span "Adicionar compositor" at bounding box center [324, 233] width 40 height 11
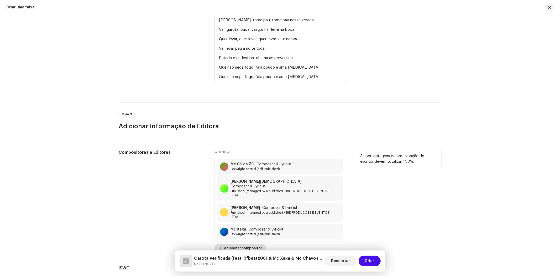
click at [245, 244] on span "Adicionar compositor" at bounding box center [243, 248] width 38 height 11
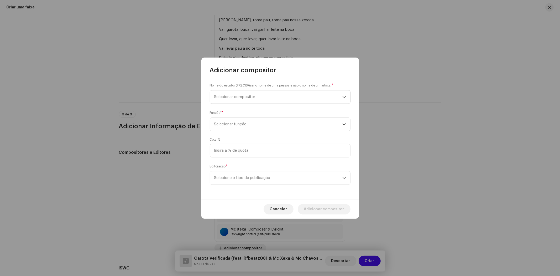
click at [296, 99] on span "Selecionar compositor" at bounding box center [278, 96] width 128 height 13
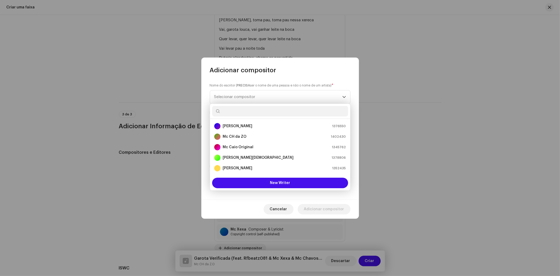
click at [251, 115] on input "text" at bounding box center [280, 111] width 136 height 11
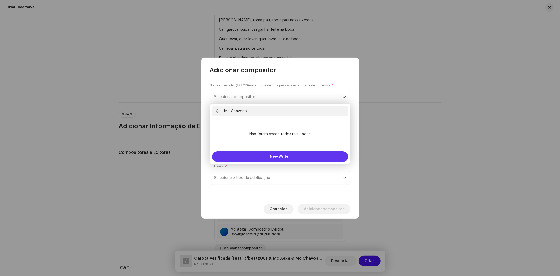
type input "Mc Chavoso"
click at [264, 155] on button "New Writer" at bounding box center [280, 156] width 136 height 11
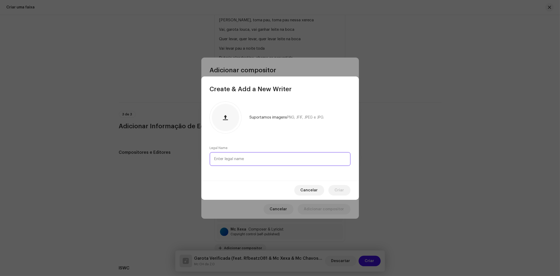
click at [250, 152] on input "text" at bounding box center [280, 159] width 141 height 14
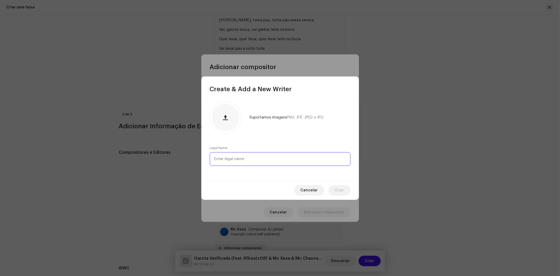
paste input "Mc Chavoso"
type input "Mc Chavoso"
click at [337, 183] on div "Cancelar Criar" at bounding box center [281, 189] width 158 height 19
click at [338, 188] on span "Criar" at bounding box center [339, 190] width 9 height 11
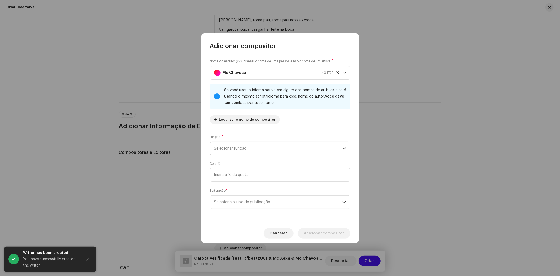
click at [256, 143] on span "Selecionar função" at bounding box center [278, 148] width 128 height 13
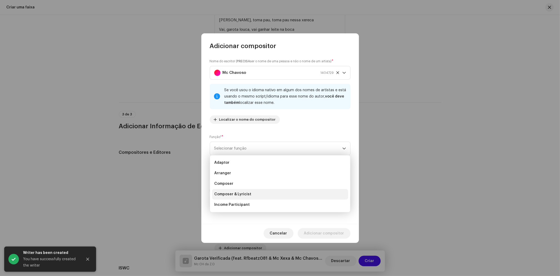
click at [236, 196] on span "Composer & Lyricist" at bounding box center [232, 194] width 37 height 5
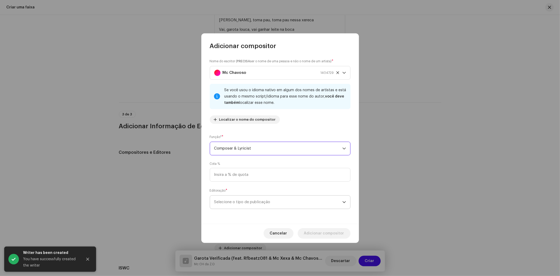
click at [246, 198] on span "Selecione o tipo de publicação" at bounding box center [278, 201] width 128 height 13
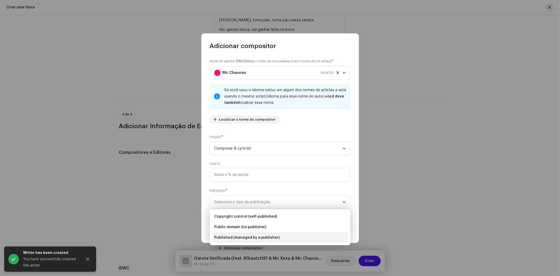
click at [250, 239] on span "Published (managed by a publisher)" at bounding box center [247, 237] width 66 height 5
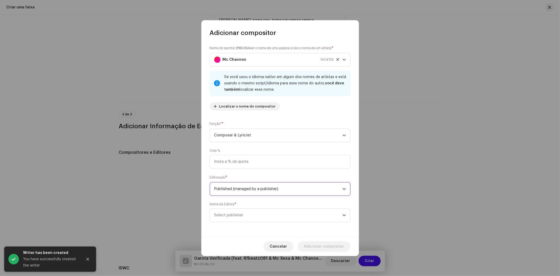
click at [255, 193] on span "Published (managed by a publisher)" at bounding box center [278, 188] width 128 height 13
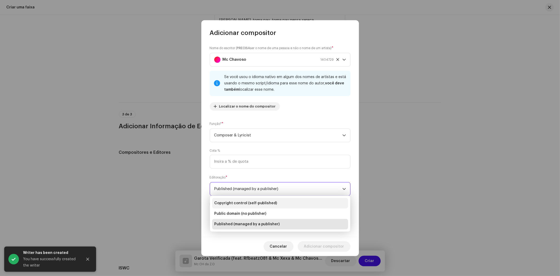
click at [255, 202] on span "Copyright control (self-published)" at bounding box center [245, 202] width 63 height 5
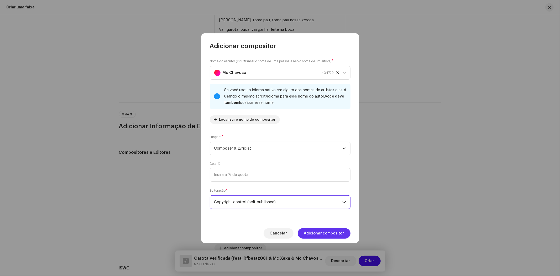
click at [337, 233] on span "Adicionar compositor" at bounding box center [324, 233] width 40 height 11
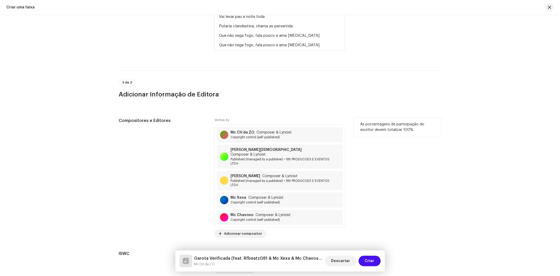
scroll to position [1256, 0]
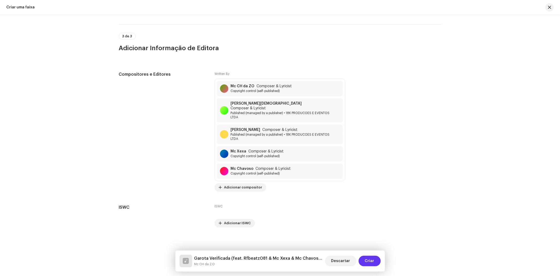
click at [376, 263] on button "Criar" at bounding box center [370, 261] width 22 height 11
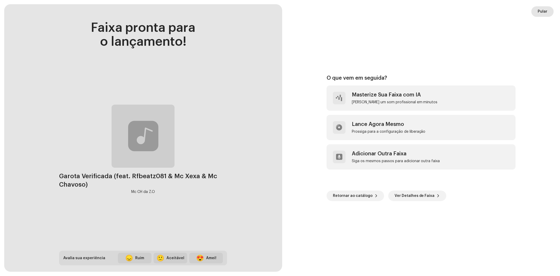
click at [543, 11] on span "Pular" at bounding box center [543, 11] width 10 height 11
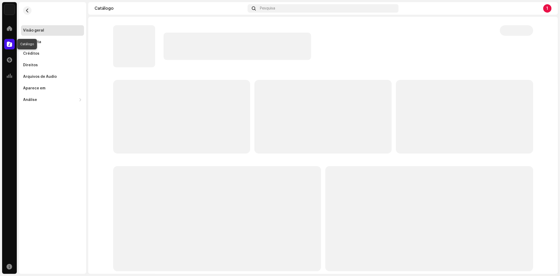
click at [9, 44] on span at bounding box center [9, 44] width 5 height 4
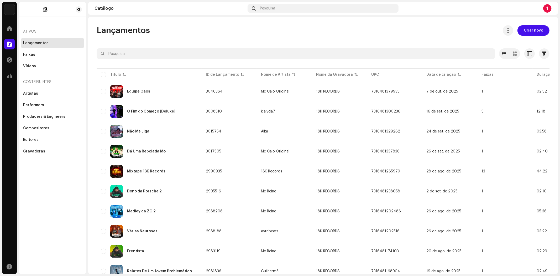
click at [44, 44] on div "Lançamentos" at bounding box center [35, 43] width 25 height 4
click at [534, 33] on span "Criar novo" at bounding box center [533, 30] width 19 height 11
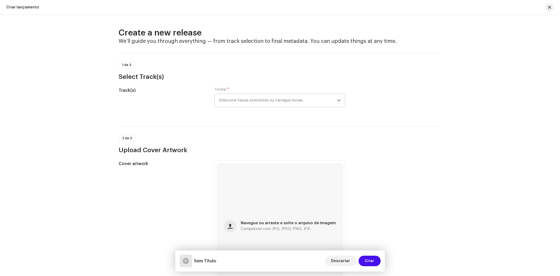
click at [259, 104] on span "Selecione faixas existentes ou carregue novas" at bounding box center [278, 100] width 118 height 13
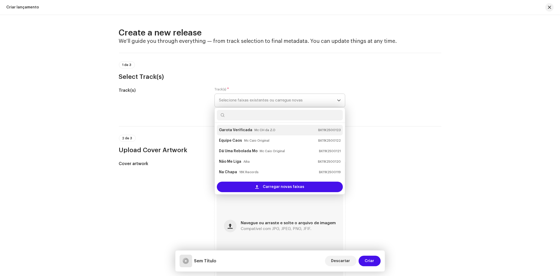
click at [245, 133] on strong "Garota Verificada" at bounding box center [235, 130] width 33 height 8
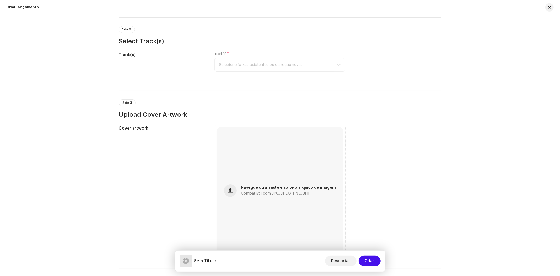
scroll to position [58, 0]
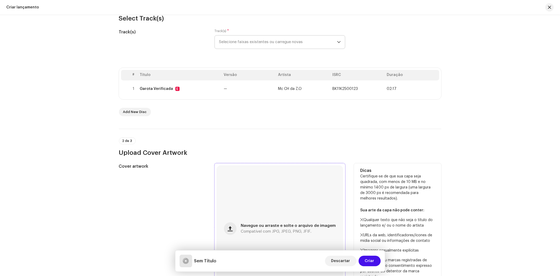
click at [283, 149] on h3 "Upload Cover Artwork" at bounding box center [280, 152] width 323 height 8
click at [275, 204] on div "Navegue ou arraste e solte o arquivo de imagem Compatível com JPG, JPEG, PNG, J…" at bounding box center [280, 228] width 127 height 127
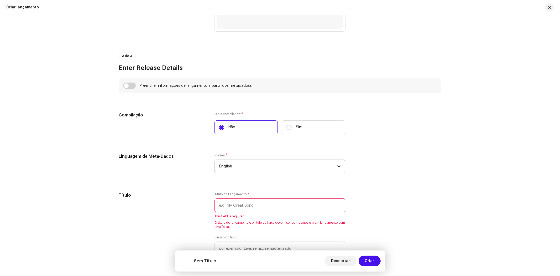
scroll to position [350, 0]
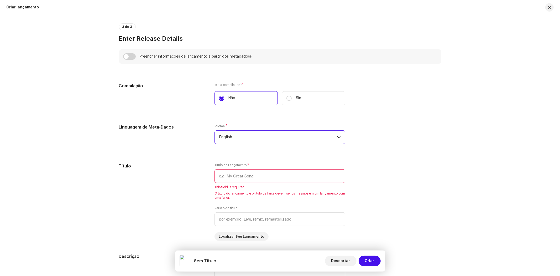
click at [245, 136] on span "English" at bounding box center [278, 137] width 118 height 13
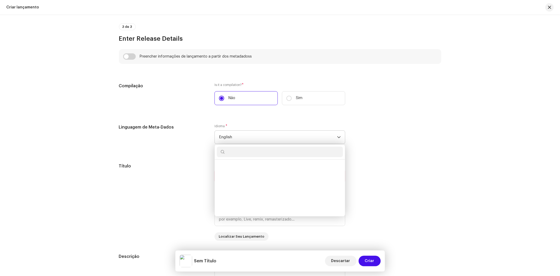
scroll to position [485, 0]
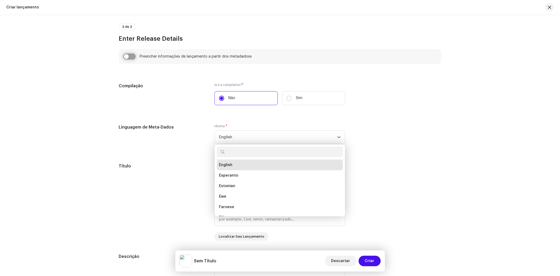
click at [132, 56] on input "checkbox" at bounding box center [129, 56] width 13 height 6
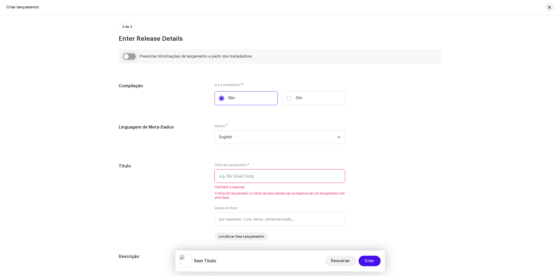
checkbox input "true"
type input "Garota Verificada"
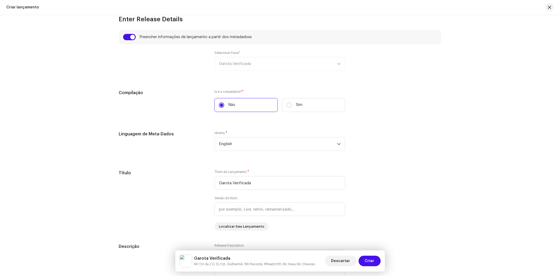
scroll to position [409, 0]
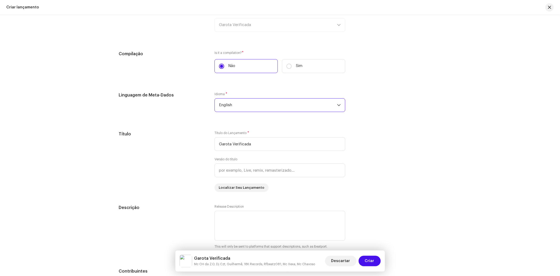
click at [251, 105] on span "English" at bounding box center [278, 105] width 118 height 13
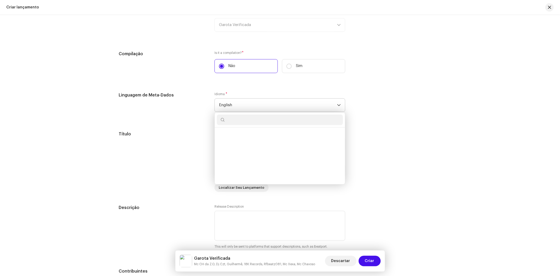
scroll to position [485, 0]
click at [251, 121] on input "text" at bounding box center [280, 120] width 126 height 11
type input "portu"
click at [243, 135] on li "Portuguese" at bounding box center [280, 135] width 126 height 11
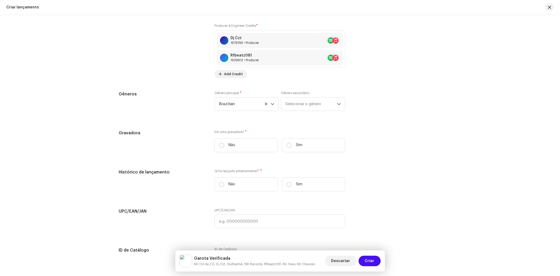
scroll to position [876, 0]
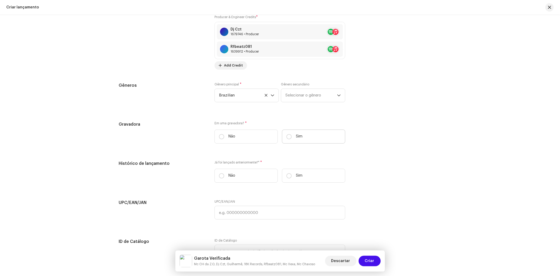
click at [285, 136] on label "Sim" at bounding box center [313, 137] width 63 height 14
click at [287, 136] on input "Sim" at bounding box center [289, 136] width 5 height 5
radio input "true"
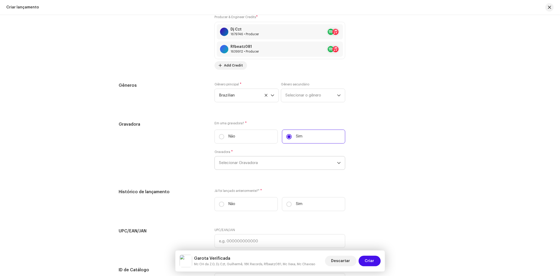
click at [253, 167] on span "Selecionar Gravadora" at bounding box center [278, 162] width 118 height 13
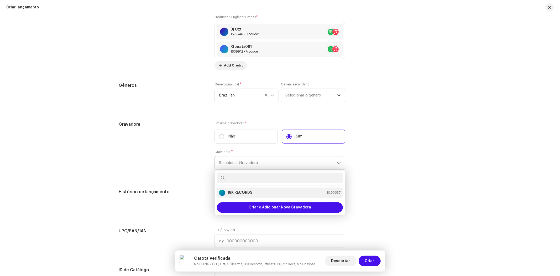
click at [240, 195] on strong "18K RECORDS" at bounding box center [240, 192] width 25 height 5
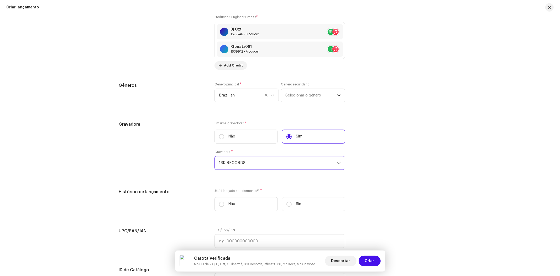
scroll to position [963, 0]
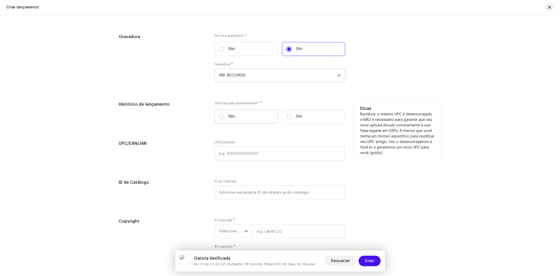
click at [230, 117] on p "Não" at bounding box center [232, 117] width 7 height 6
click at [224, 117] on input "Não" at bounding box center [221, 116] width 5 height 5
radio input "true"
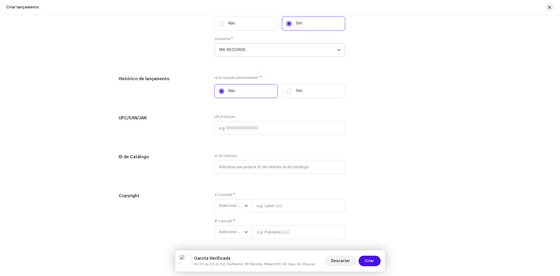
scroll to position [1013, 0]
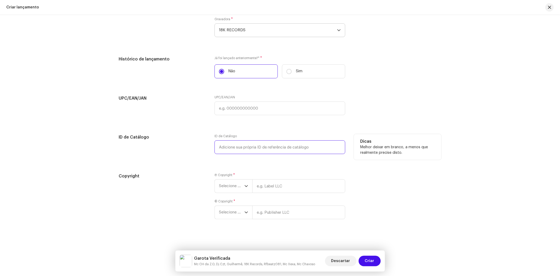
click at [239, 146] on input "text" at bounding box center [280, 147] width 131 height 14
click at [235, 187] on span "Selecione o ano" at bounding box center [231, 185] width 25 height 13
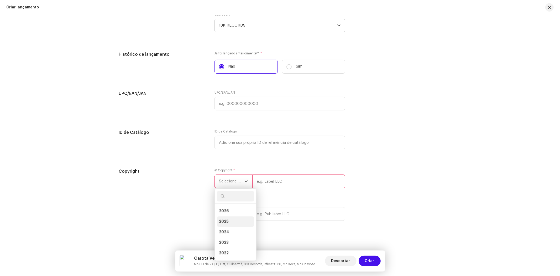
click at [227, 225] on li "2025" at bounding box center [235, 221] width 37 height 11
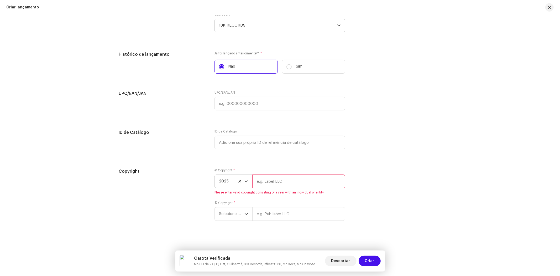
click at [268, 194] on span "Please enter valid copyright consisting of a year with an individual or entity." at bounding box center [280, 192] width 131 height 4
click at [275, 186] on input "text" at bounding box center [298, 181] width 93 height 14
type input "18K Records"
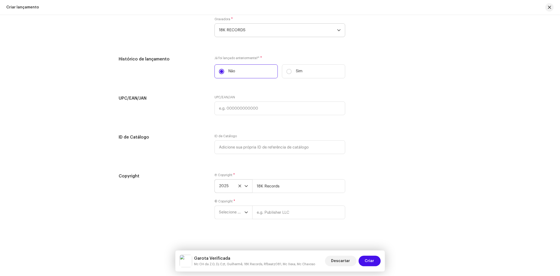
click at [222, 219] on div "Ⓟ Copyright * 2025 18K Records © Copyright * Selecione o ano" at bounding box center [280, 199] width 131 height 53
click at [232, 212] on span "Selecione o ano" at bounding box center [231, 212] width 25 height 13
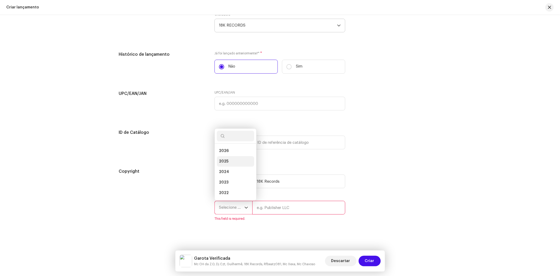
click at [224, 164] on span "2025" at bounding box center [223, 161] width 9 height 5
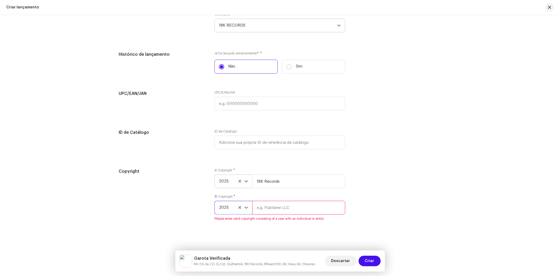
click at [270, 203] on div "© Copyright * 2025 Please enter valid copyright consisting of a year with an in…" at bounding box center [280, 207] width 131 height 26
click at [275, 209] on input "text" at bounding box center [298, 208] width 93 height 14
type input "18K Records"
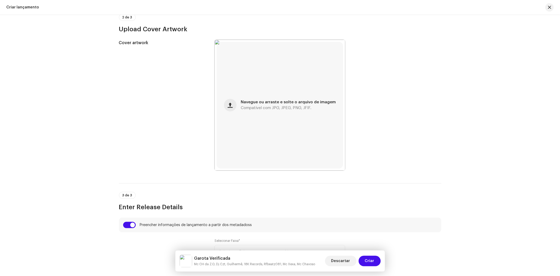
scroll to position [196, 0]
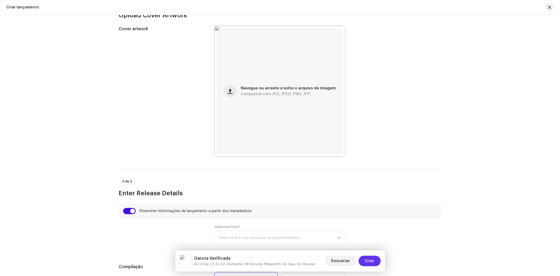
click at [379, 263] on button "Criar" at bounding box center [370, 261] width 22 height 11
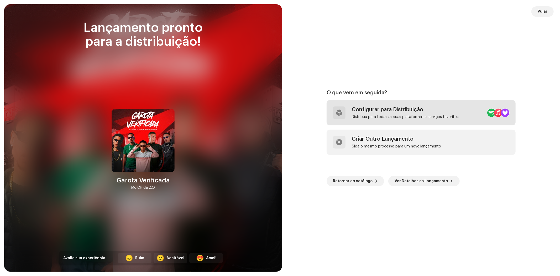
click at [379, 111] on div "Configurar para Distribuição" at bounding box center [405, 109] width 107 height 6
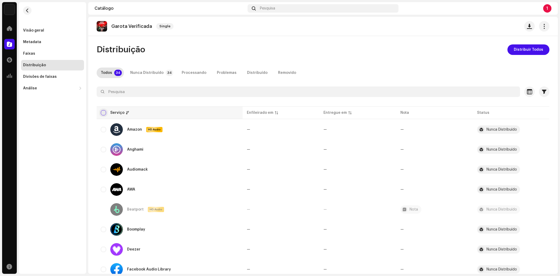
click at [105, 110] on input "checkbox" at bounding box center [103, 112] width 5 height 5
checkbox input "true"
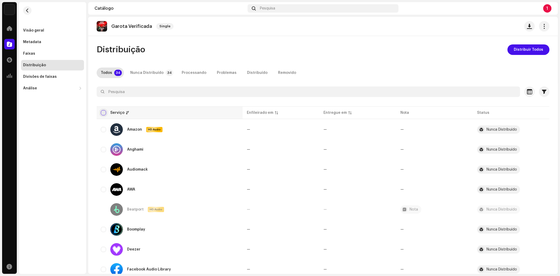
checkbox input "true"
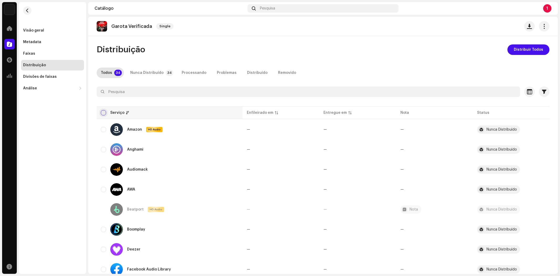
checkbox input "true"
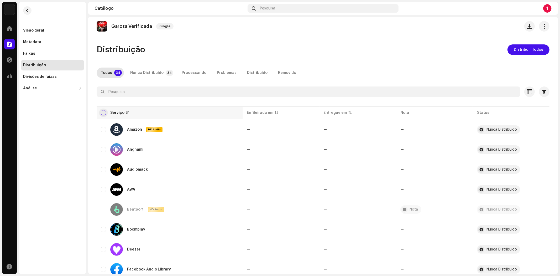
checkbox input "true"
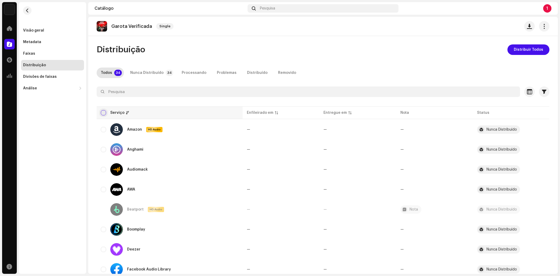
checkbox input "true"
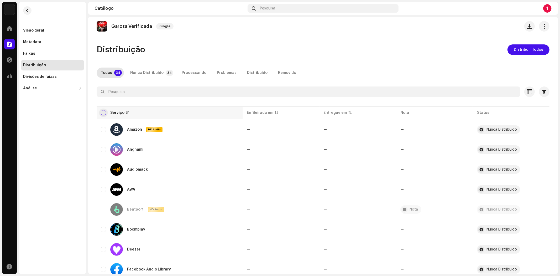
checkbox input "true"
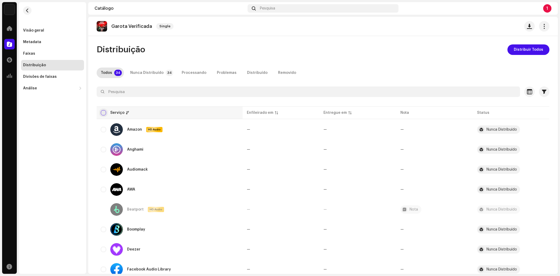
checkbox input "true"
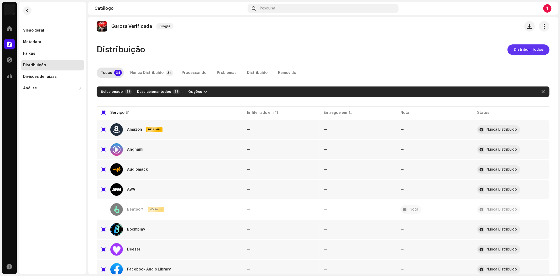
click at [520, 49] on span "Distribuir Todos" at bounding box center [528, 49] width 29 height 11
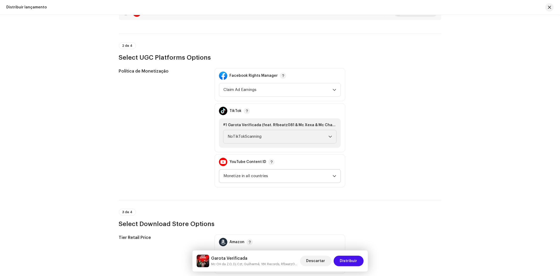
scroll to position [613, 0]
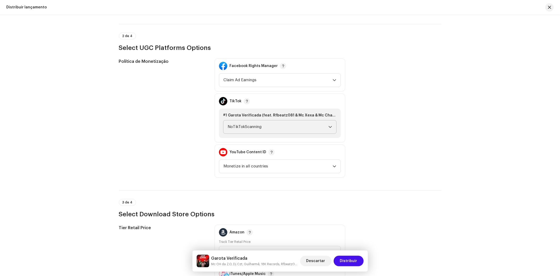
click at [250, 122] on span "NoTikTokScanning" at bounding box center [278, 126] width 101 height 13
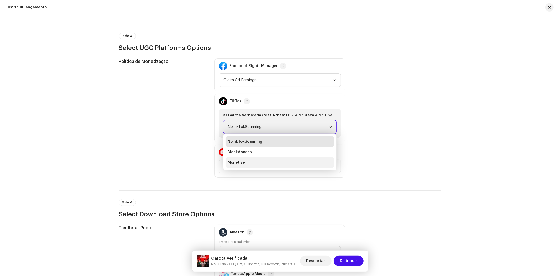
click at [241, 160] on span "Monetize" at bounding box center [236, 162] width 17 height 5
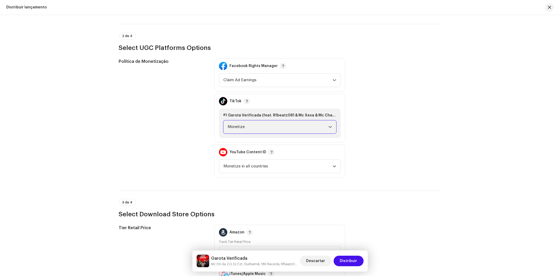
click at [414, 155] on div "Política de Monetização Facebook Rights Manager Claim Ad Earnings TikTok #1 Gar…" at bounding box center [280, 117] width 323 height 119
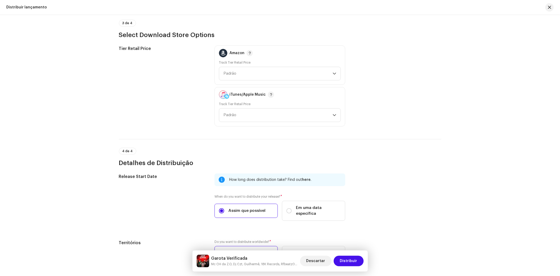
scroll to position [823, 0]
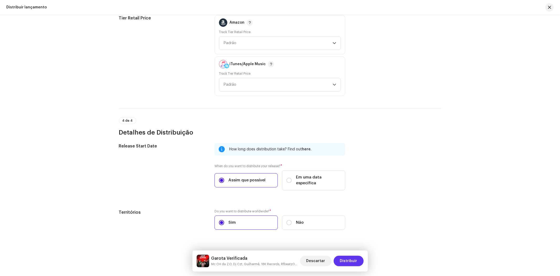
click at [356, 260] on span "Distribuir" at bounding box center [348, 261] width 17 height 11
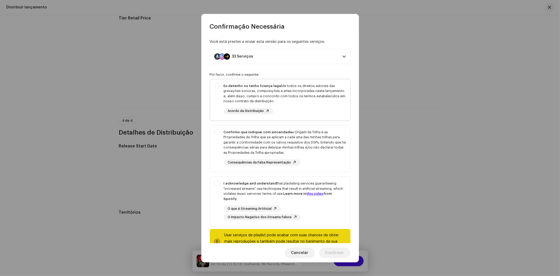
click at [218, 87] on div "Eu detenho ou tenho licença legal de todos os direitos autorais das gravações s…" at bounding box center [280, 98] width 140 height 39
checkbox input "true"
click at [219, 131] on div "Confirmo que indiquei com sinceridade a Origem da Trilha e as Propriedades da T…" at bounding box center [280, 147] width 140 height 45
checkbox input "true"
click at [216, 186] on div "I acknowledge and understand that playlisting services guaranteeing "increased …" at bounding box center [280, 201] width 140 height 48
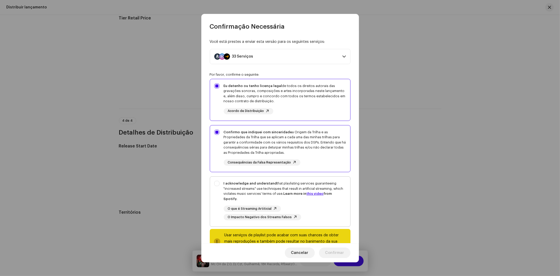
checkbox input "true"
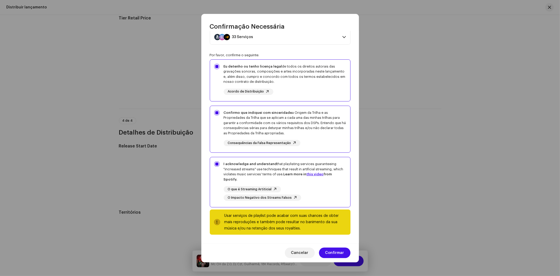
scroll to position [20, 0]
click at [339, 258] on div "Cancelar Confirmar" at bounding box center [281, 252] width 158 height 19
click at [339, 251] on span "Confirmar" at bounding box center [335, 252] width 19 height 11
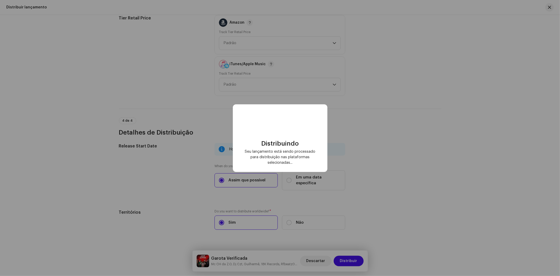
checkbox input "false"
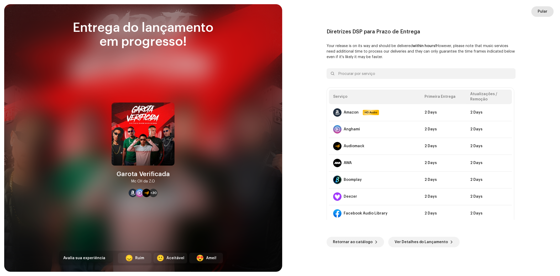
click at [546, 12] on span "Pular" at bounding box center [543, 11] width 10 height 11
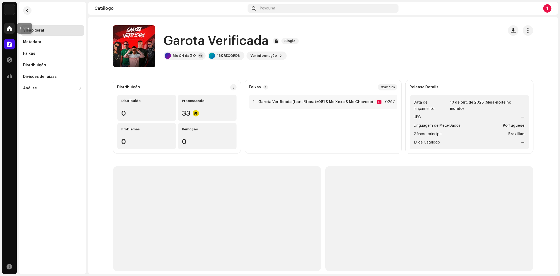
click at [13, 32] on div at bounding box center [9, 28] width 11 height 11
